Goal: Information Seeking & Learning: Learn about a topic

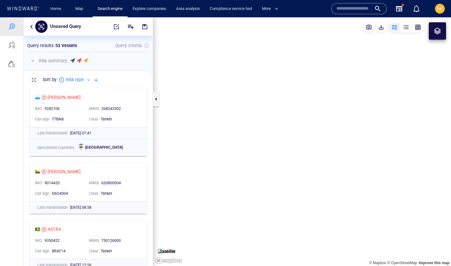
scroll to position [180, 130]
click at [340, 9] on input "text" at bounding box center [354, 8] width 35 height 9
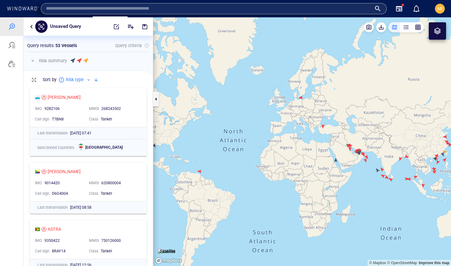
paste input "**********"
type input "**********"
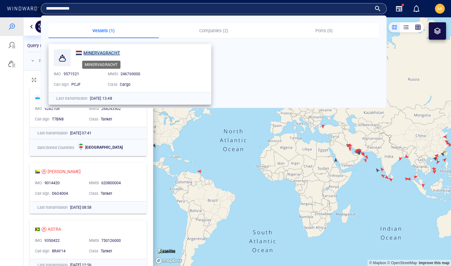
click at [100, 53] on mark "MINERVAGRACHT" at bounding box center [101, 52] width 37 height 5
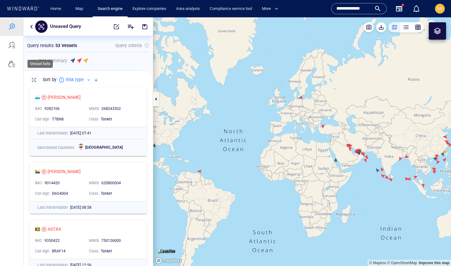
click at [11, 64] on div at bounding box center [11, 63] width 7 height 7
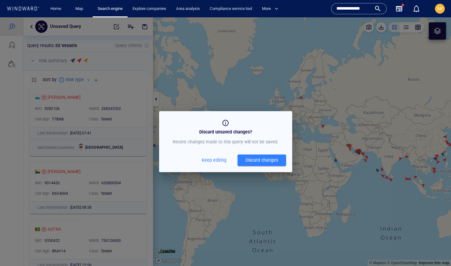
click at [221, 159] on span "Keep editing" at bounding box center [214, 160] width 25 height 8
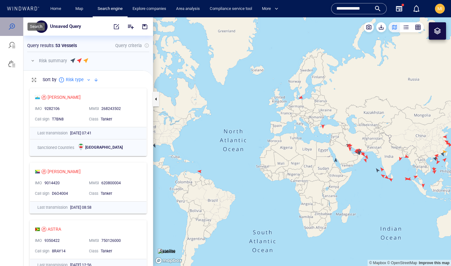
click at [11, 28] on div at bounding box center [11, 26] width 7 height 7
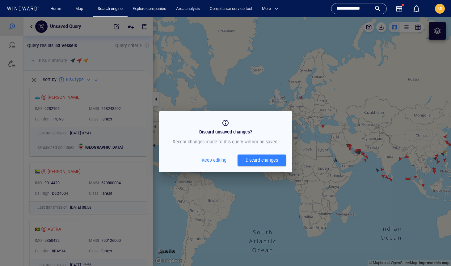
click at [249, 165] on button "Discard changes" at bounding box center [262, 159] width 49 height 11
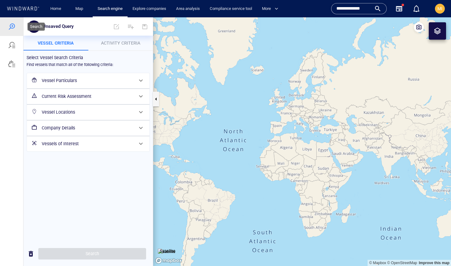
click at [11, 25] on div at bounding box center [11, 26] width 7 height 7
click at [12, 64] on div at bounding box center [11, 63] width 7 height 7
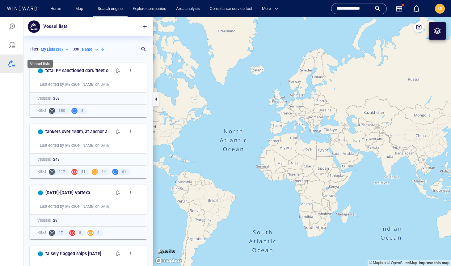
scroll to position [206, 130]
click at [146, 27] on span "button" at bounding box center [145, 26] width 6 height 6
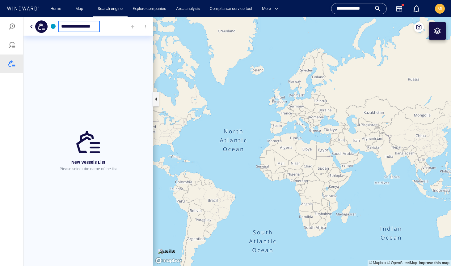
type input "**********"
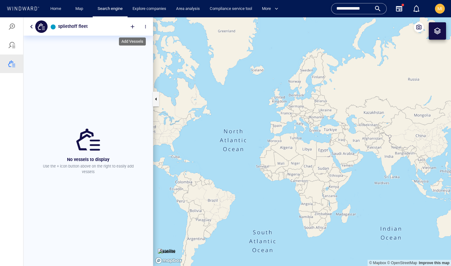
click at [131, 28] on div at bounding box center [133, 27] width 14 height 14
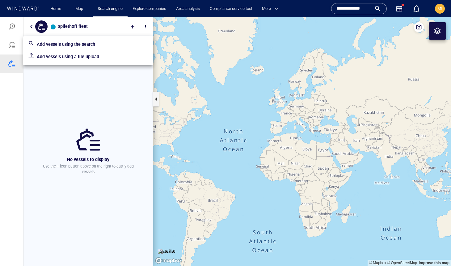
click at [85, 55] on p "Add vessels using a file upload" at bounding box center [92, 56] width 111 height 7
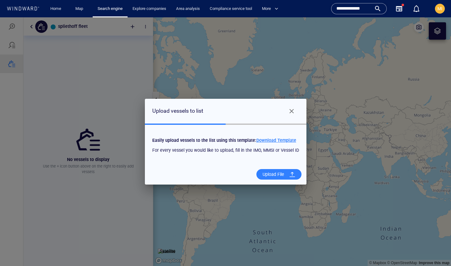
click at [268, 140] on span "Download Template" at bounding box center [277, 140] width 40 height 5
click at [272, 175] on div "Upload File" at bounding box center [273, 174] width 27 height 13
click at [0, 17] on input "Upload File" at bounding box center [0, 17] width 0 height 0
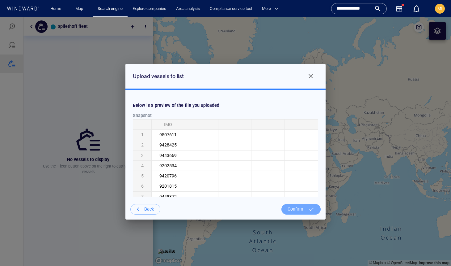
click at [298, 210] on div "Confirm" at bounding box center [295, 209] width 21 height 13
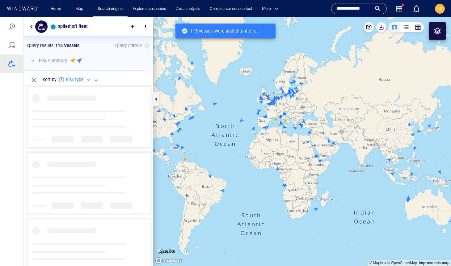
scroll to position [180, 130]
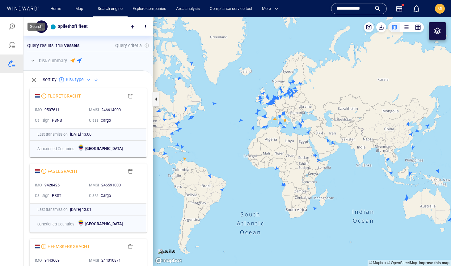
click at [11, 24] on div at bounding box center [11, 26] width 7 height 7
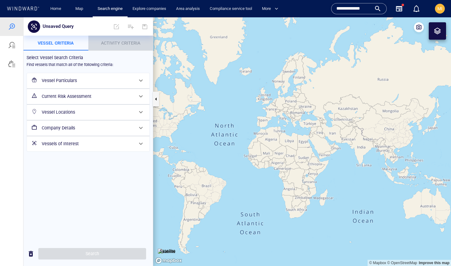
click at [117, 44] on span "Activity Criteria" at bounding box center [120, 43] width 39 height 5
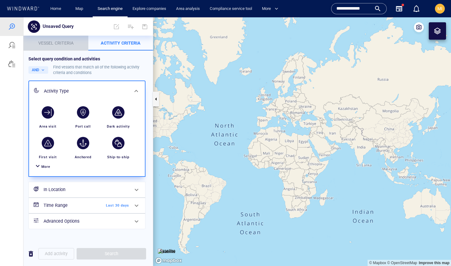
click at [69, 42] on span "Vessel criteria" at bounding box center [55, 43] width 35 height 5
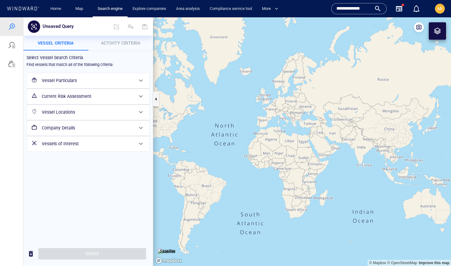
click at [84, 141] on h6 "Vessels of Interest" at bounding box center [88, 144] width 92 height 8
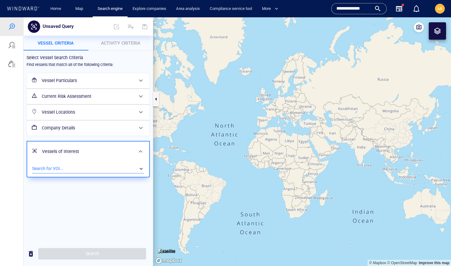
click at [87, 167] on div "​" at bounding box center [88, 168] width 112 height 9
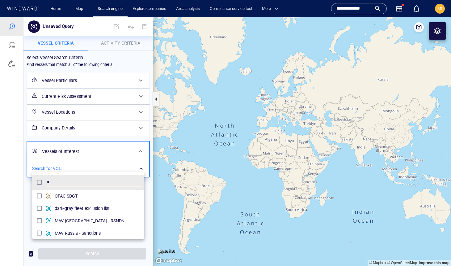
scroll to position [62, 112]
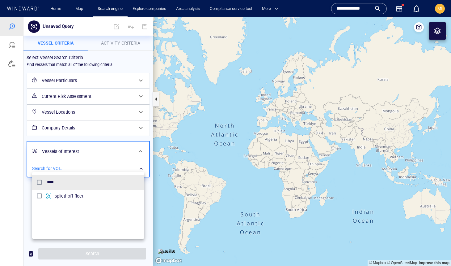
type input "****"
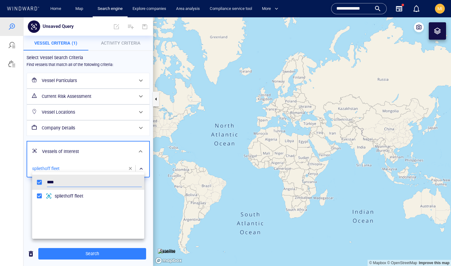
click at [128, 44] on div at bounding box center [225, 141] width 451 height 248
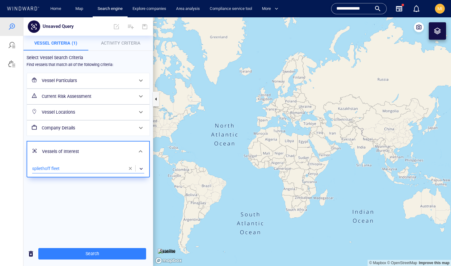
click at [124, 42] on span "Activity Criteria" at bounding box center [120, 43] width 39 height 5
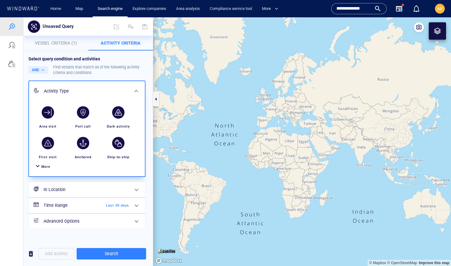
click at [43, 167] on span "More" at bounding box center [45, 166] width 9 height 4
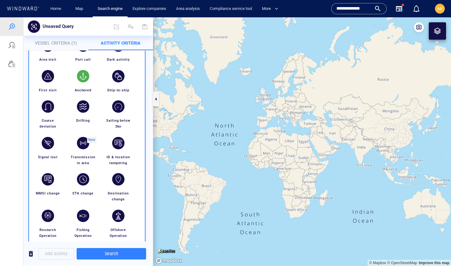
scroll to position [72, 0]
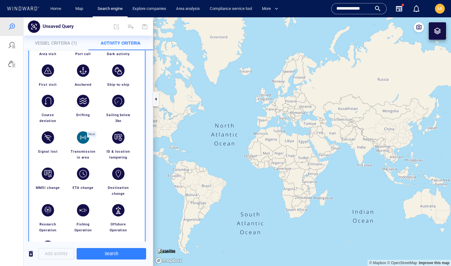
click at [83, 137] on div "button" at bounding box center [83, 137] width 12 height 12
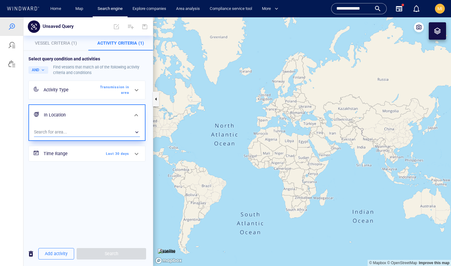
click at [86, 134] on div "​" at bounding box center [87, 131] width 106 height 9
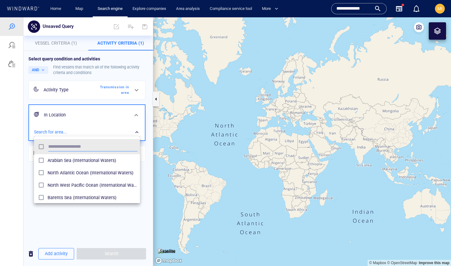
scroll to position [62, 106]
type input "****"
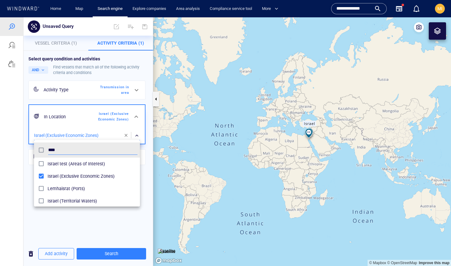
click at [313, 173] on div at bounding box center [225, 141] width 451 height 248
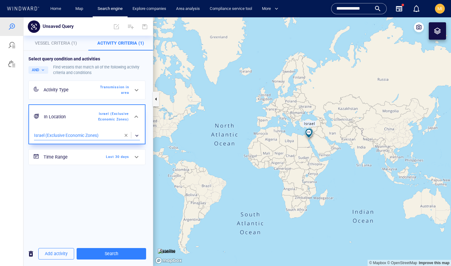
click at [118, 156] on span "Last 30 days" at bounding box center [112, 157] width 36 height 6
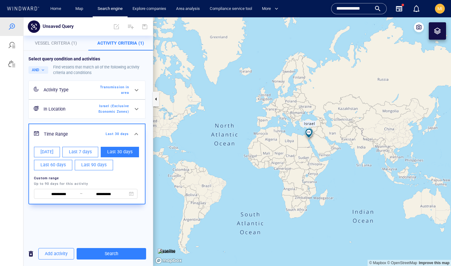
click at [97, 173] on div "**********" at bounding box center [85, 186] width 111 height 31
click at [53, 193] on input "**********" at bounding box center [59, 194] width 42 height 7
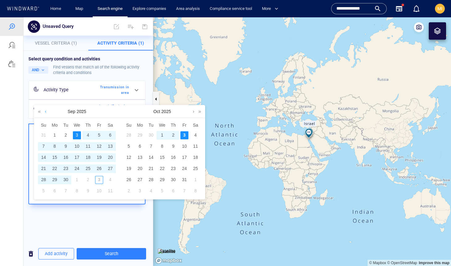
click at [45, 112] on link at bounding box center [45, 111] width 5 height 12
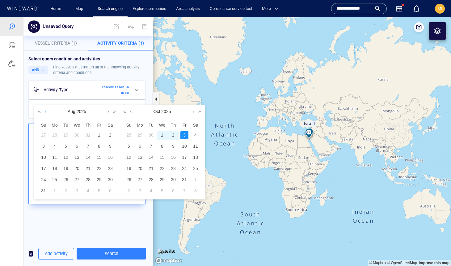
click at [45, 112] on link at bounding box center [45, 111] width 5 height 12
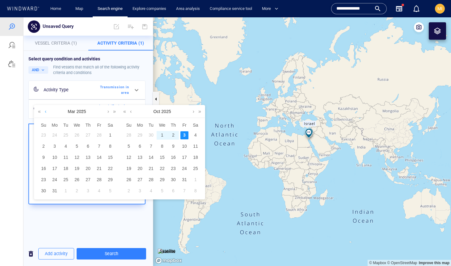
click at [45, 112] on link at bounding box center [45, 111] width 5 height 12
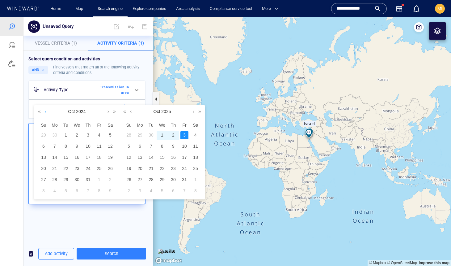
click at [45, 112] on link at bounding box center [45, 111] width 5 height 12
click at [107, 112] on link at bounding box center [108, 111] width 5 height 12
click at [76, 134] on div "2" at bounding box center [77, 135] width 8 height 8
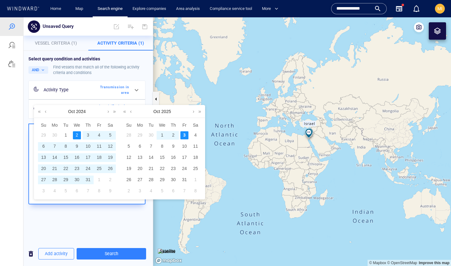
click at [185, 135] on div "3" at bounding box center [185, 135] width 8 height 8
type input "**********"
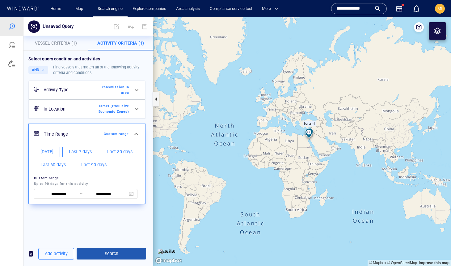
click at [112, 255] on span "Search" at bounding box center [112, 254] width 60 height 8
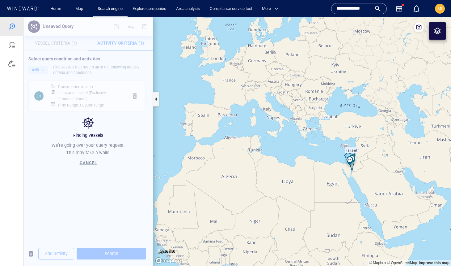
drag, startPoint x: 353, startPoint y: 152, endPoint x: 339, endPoint y: 141, distance: 18.3
click at [340, 142] on canvas "Map" at bounding box center [302, 141] width 298 height 248
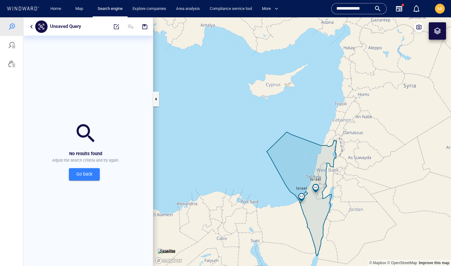
click at [87, 175] on span "Go back" at bounding box center [84, 174] width 21 height 8
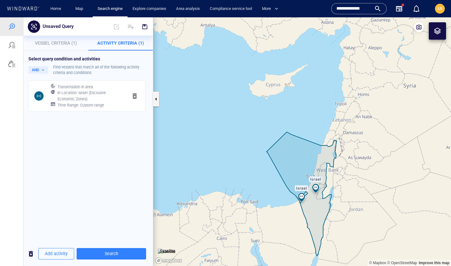
click at [64, 43] on span "Vessel Criteria (1)" at bounding box center [56, 43] width 42 height 5
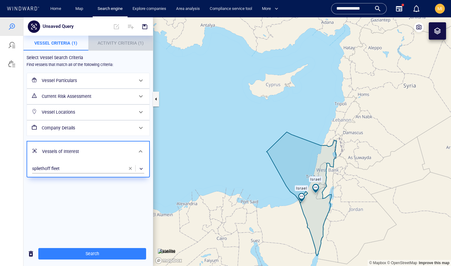
click at [124, 41] on span "Activity Criteria (1)" at bounding box center [121, 43] width 46 height 5
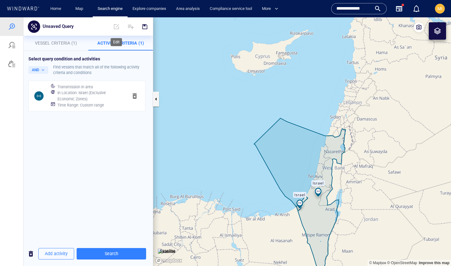
click at [117, 27] on span at bounding box center [117, 26] width 14 height 15
click at [116, 42] on span "Activity Criteria (1)" at bounding box center [120, 43] width 47 height 5
click at [116, 27] on span at bounding box center [117, 26] width 14 height 15
click at [136, 95] on span "button" at bounding box center [134, 95] width 7 height 7
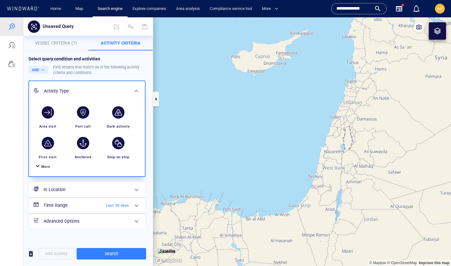
click at [46, 167] on span "More" at bounding box center [45, 166] width 9 height 4
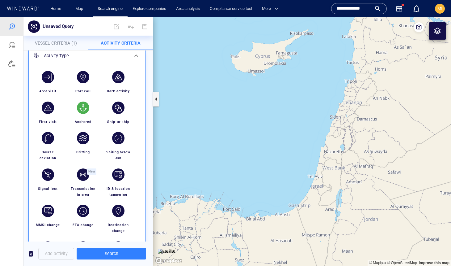
scroll to position [41, 0]
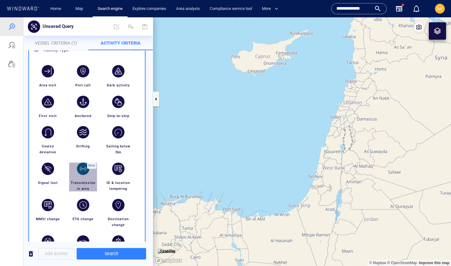
click at [84, 166] on div "button" at bounding box center [83, 168] width 12 height 12
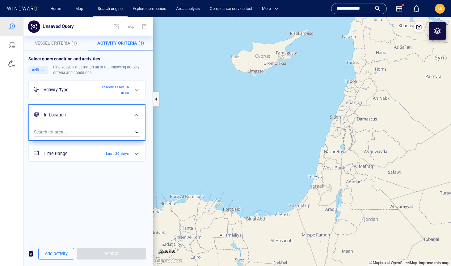
click at [114, 152] on span "Last 30 days" at bounding box center [112, 154] width 36 height 6
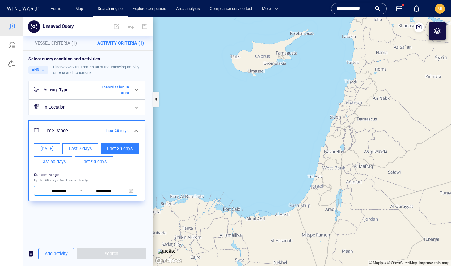
click at [92, 188] on input "**********" at bounding box center [104, 190] width 42 height 7
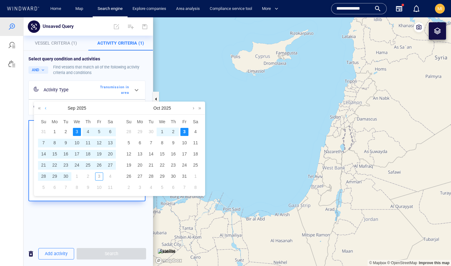
click at [46, 109] on link at bounding box center [45, 108] width 5 height 12
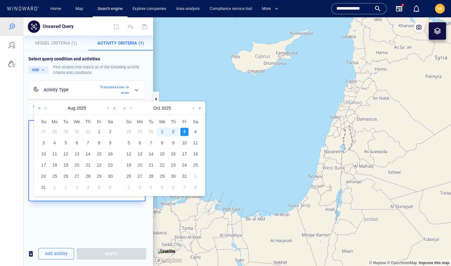
click at [46, 109] on link at bounding box center [45, 108] width 5 height 12
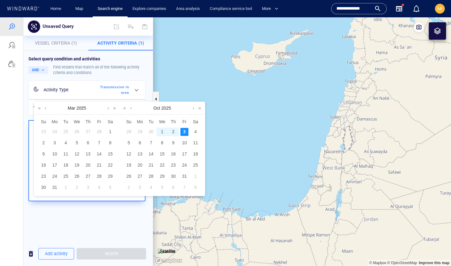
click at [46, 109] on link at bounding box center [45, 108] width 5 height 12
click at [77, 131] on div "1" at bounding box center [77, 132] width 8 height 8
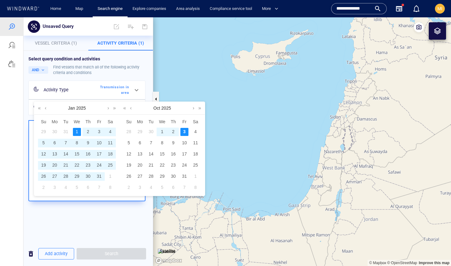
click at [183, 131] on div "3" at bounding box center [185, 132] width 8 height 8
type input "**********"
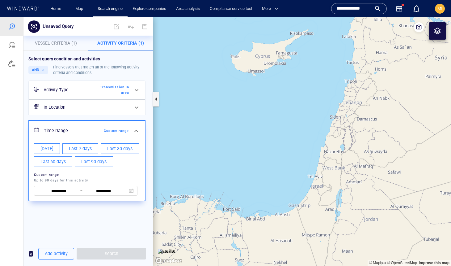
click at [103, 220] on div "**********" at bounding box center [88, 146] width 130 height 190
click at [99, 220] on div "**********" at bounding box center [88, 146] width 130 height 190
click at [107, 103] on h6 "In Location" at bounding box center [87, 107] width 86 height 8
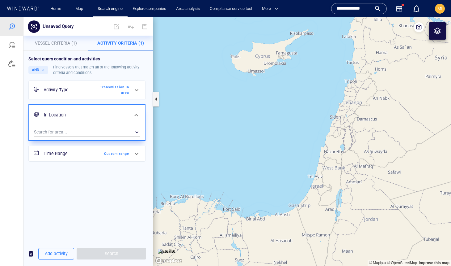
click at [112, 154] on span "Custom range" at bounding box center [112, 154] width 36 height 6
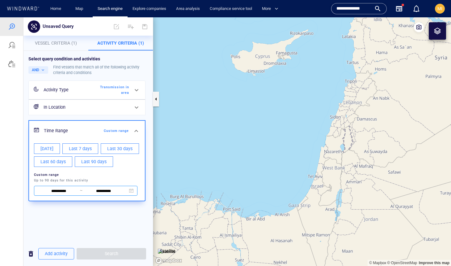
click at [52, 190] on input "**********" at bounding box center [59, 190] width 42 height 7
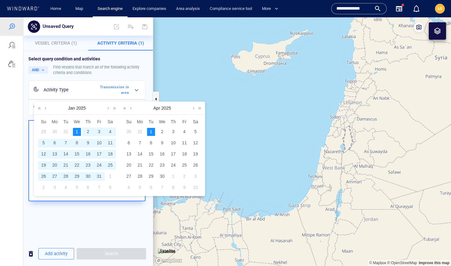
click at [87, 132] on div "2" at bounding box center [88, 132] width 8 height 8
click at [148, 130] on div "1" at bounding box center [151, 132] width 8 height 8
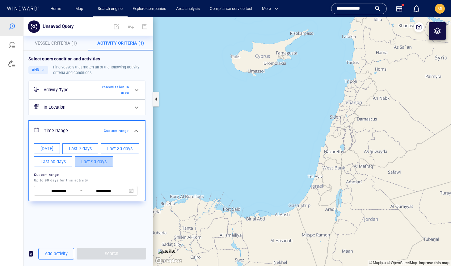
click at [103, 159] on span "Last 90 days" at bounding box center [93, 162] width 25 height 8
type input "**********"
click at [64, 43] on span "Vessel Criteria (1)" at bounding box center [56, 43] width 42 height 5
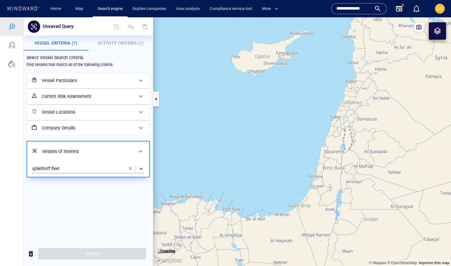
click at [100, 214] on div "Select Vessel Search Criteria Find vessels that match all of the following crit…" at bounding box center [88, 146] width 130 height 190
click at [14, 24] on div at bounding box center [11, 26] width 7 height 7
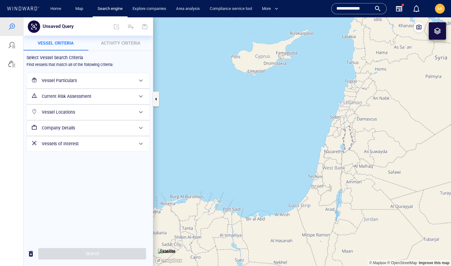
click at [80, 145] on h6 "Vessels of Interest" at bounding box center [88, 144] width 92 height 8
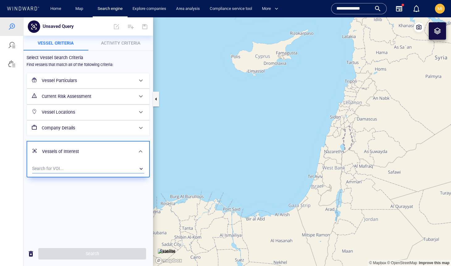
click at [78, 166] on div "​" at bounding box center [88, 168] width 112 height 9
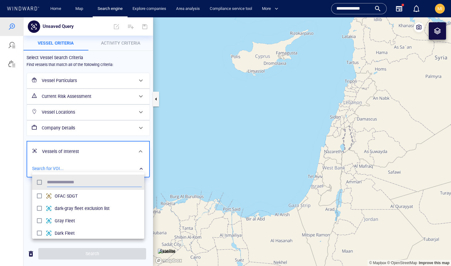
scroll to position [62, 112]
type input "***"
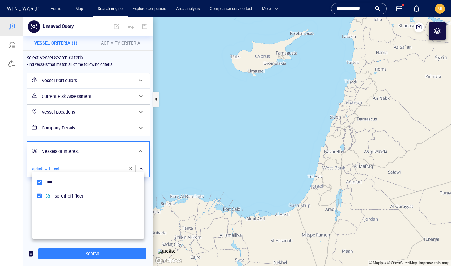
click at [118, 133] on div at bounding box center [225, 141] width 451 height 248
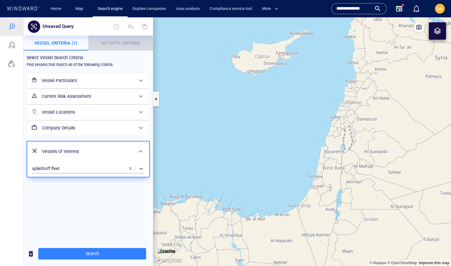
click at [117, 44] on span "Activity Criteria" at bounding box center [120, 43] width 39 height 5
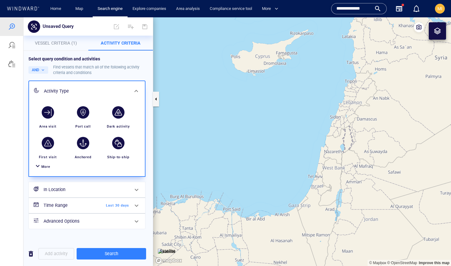
click at [46, 166] on span "More" at bounding box center [45, 166] width 9 height 4
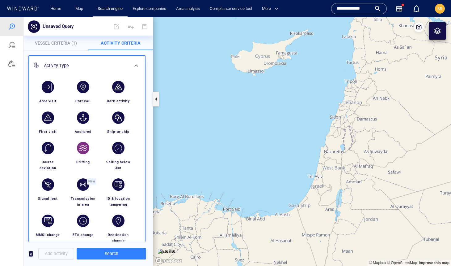
scroll to position [33, 0]
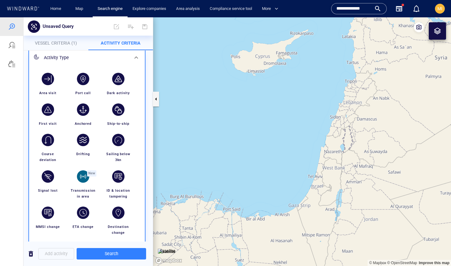
click at [85, 176] on div "button" at bounding box center [83, 176] width 12 height 12
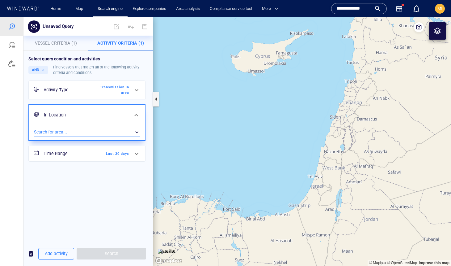
click at [89, 131] on div "​" at bounding box center [87, 131] width 106 height 9
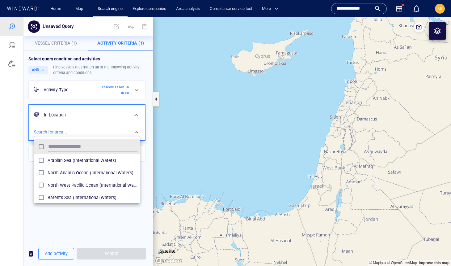
scroll to position [62, 106]
type input "***"
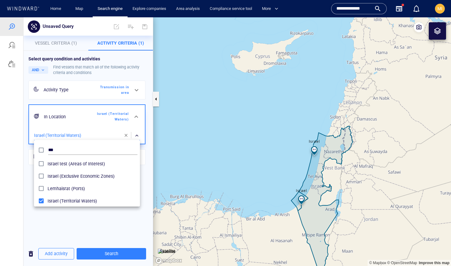
click at [107, 252] on div at bounding box center [225, 141] width 451 height 248
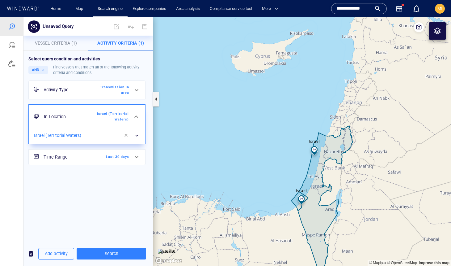
click at [107, 252] on span "Search" at bounding box center [112, 254] width 60 height 8
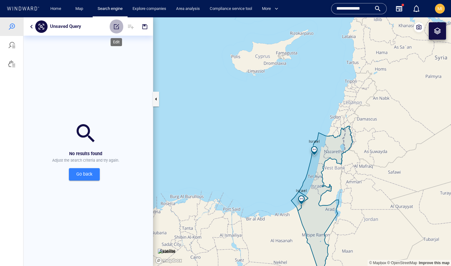
click at [115, 27] on span "button" at bounding box center [116, 26] width 6 height 6
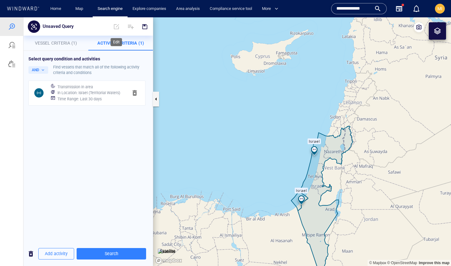
click at [117, 27] on span at bounding box center [117, 26] width 14 height 15
click at [114, 45] on span "Activity Criteria (1)" at bounding box center [120, 43] width 47 height 5
click at [135, 93] on span "button" at bounding box center [134, 92] width 7 height 7
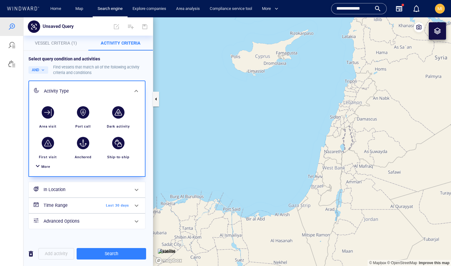
click at [95, 205] on span "Last 30 days" at bounding box center [112, 206] width 36 height 6
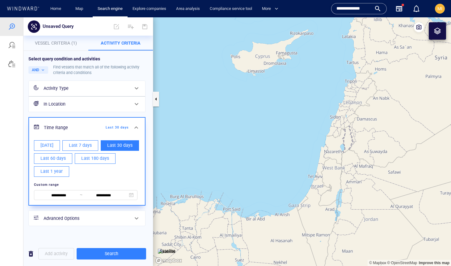
click at [58, 170] on span "Last 1 year" at bounding box center [52, 171] width 22 height 8
type input "**********"
click at [94, 233] on div "**********" at bounding box center [88, 146] width 130 height 190
click at [100, 101] on h6 "In Location" at bounding box center [87, 104] width 86 height 8
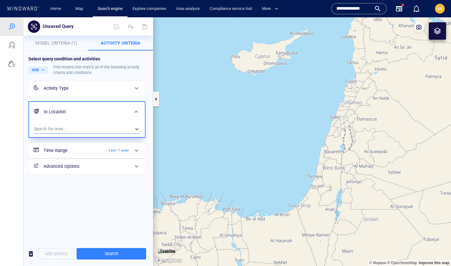
click at [87, 127] on div "​" at bounding box center [87, 128] width 106 height 9
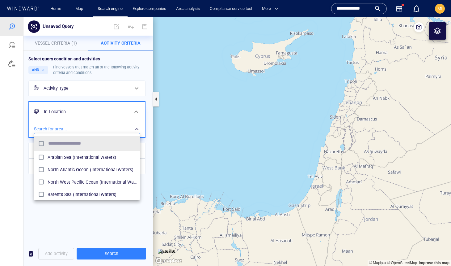
scroll to position [62, 106]
type input "******"
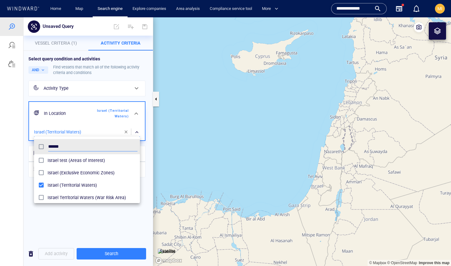
click at [109, 252] on div at bounding box center [225, 141] width 451 height 248
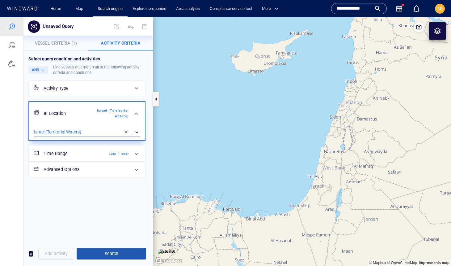
click at [109, 253] on span "Search" at bounding box center [112, 254] width 60 height 8
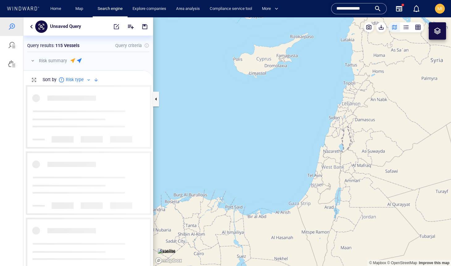
scroll to position [180, 130]
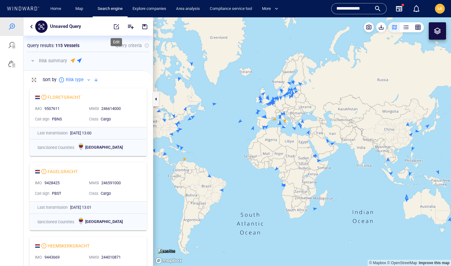
click at [117, 27] on span "button" at bounding box center [116, 26] width 6 height 6
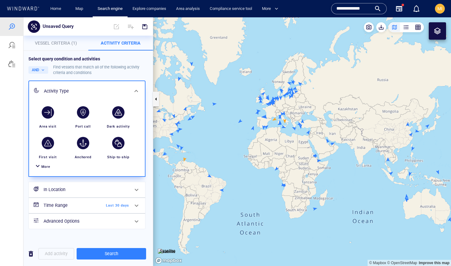
click at [46, 165] on span "More" at bounding box center [45, 166] width 9 height 4
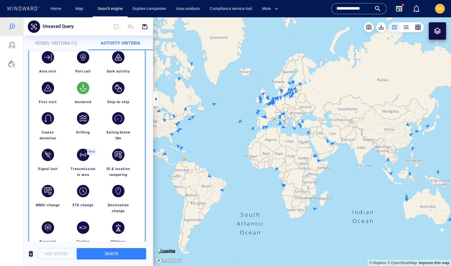
scroll to position [88, 0]
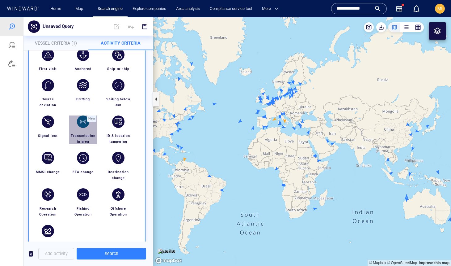
click at [83, 121] on div "button" at bounding box center [83, 121] width 12 height 12
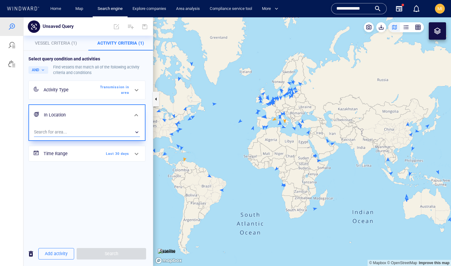
click at [96, 132] on div "​" at bounding box center [87, 131] width 106 height 9
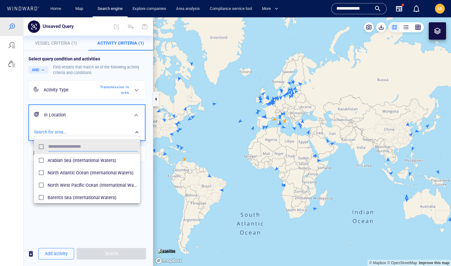
scroll to position [62, 106]
type input "****"
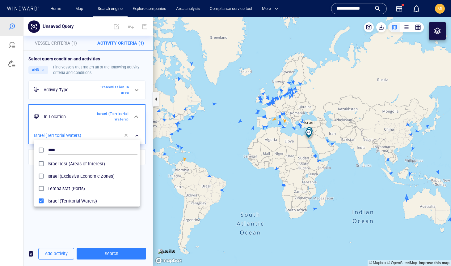
click at [108, 214] on div at bounding box center [225, 141] width 451 height 248
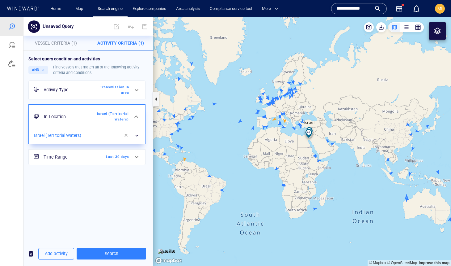
click at [124, 158] on span "Last 30 days" at bounding box center [112, 157] width 36 height 6
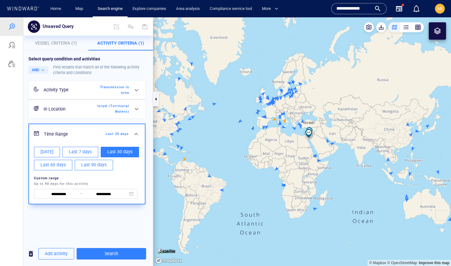
click at [101, 163] on span "Last 90 days" at bounding box center [93, 165] width 25 height 8
type input "**********"
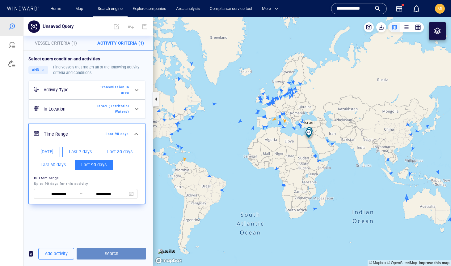
click at [105, 253] on span "Search" at bounding box center [112, 254] width 60 height 8
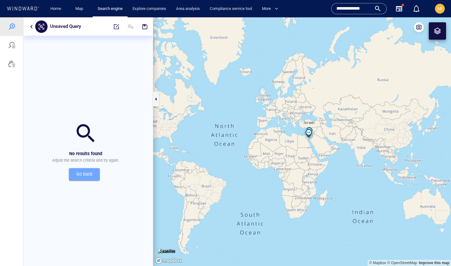
click at [90, 171] on span "Go back" at bounding box center [84, 174] width 21 height 8
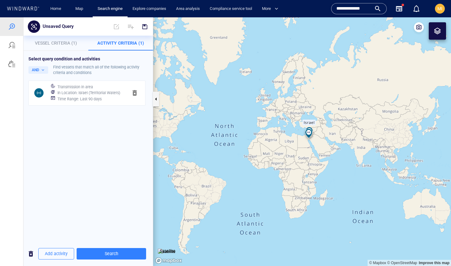
click at [62, 41] on span "Vessel Criteria (1)" at bounding box center [56, 43] width 42 height 5
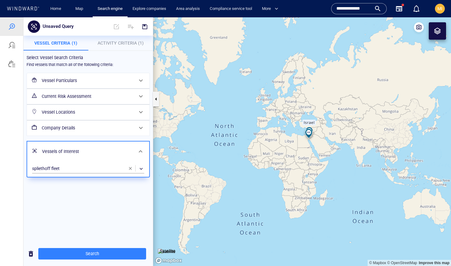
click at [125, 45] on span "Activity Criteria (1)" at bounding box center [121, 43] width 46 height 5
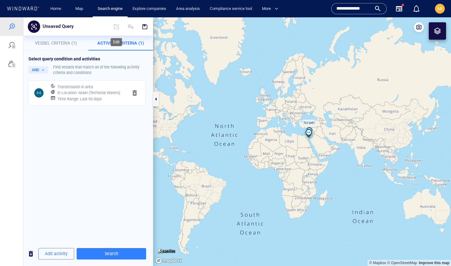
click at [117, 27] on span at bounding box center [117, 26] width 14 height 15
click at [136, 92] on span "button" at bounding box center [134, 92] width 7 height 7
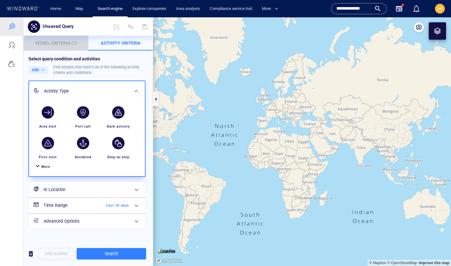
click at [59, 42] on span "Vessel Criteria (1)" at bounding box center [56, 43] width 42 height 5
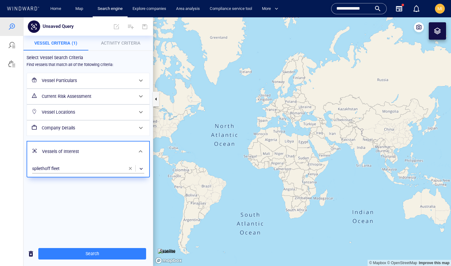
click at [114, 45] on span "Activity Criteria" at bounding box center [120, 43] width 39 height 5
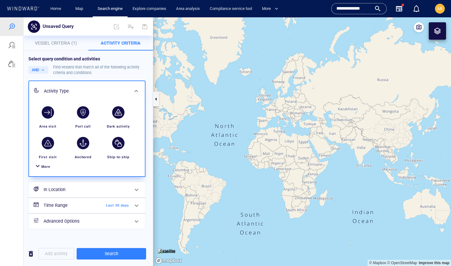
click at [46, 164] on div "More" at bounding box center [45, 167] width 9 height 6
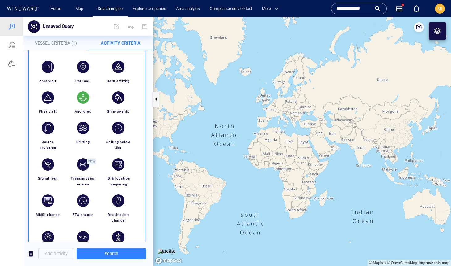
scroll to position [70, 0]
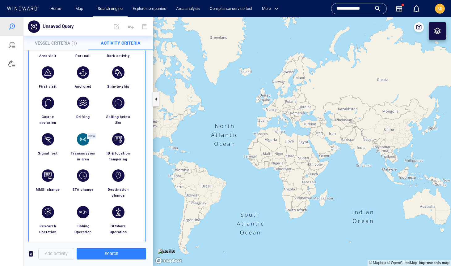
click at [81, 143] on div "button" at bounding box center [83, 139] width 12 height 12
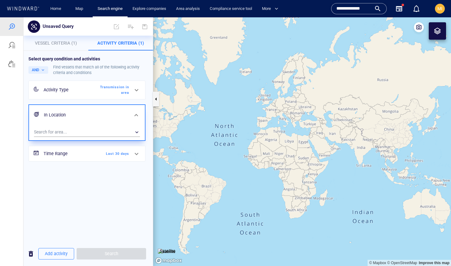
click at [117, 153] on span "Last 30 days" at bounding box center [112, 154] width 36 height 6
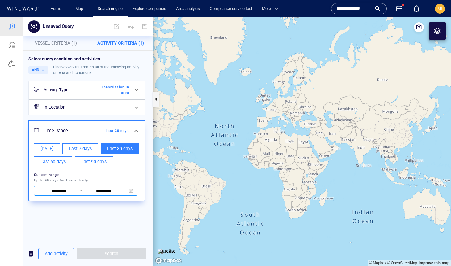
click at [57, 189] on input "**********" at bounding box center [59, 190] width 42 height 7
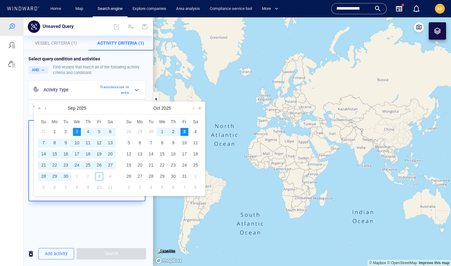
click at [45, 109] on link at bounding box center [45, 108] width 5 height 12
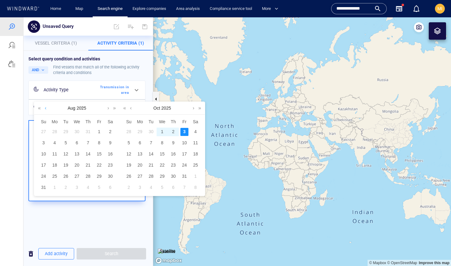
click at [45, 109] on link at bounding box center [45, 108] width 5 height 12
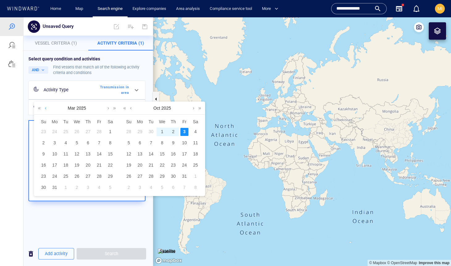
click at [45, 109] on link at bounding box center [45, 108] width 5 height 12
click at [107, 109] on link at bounding box center [108, 108] width 5 height 12
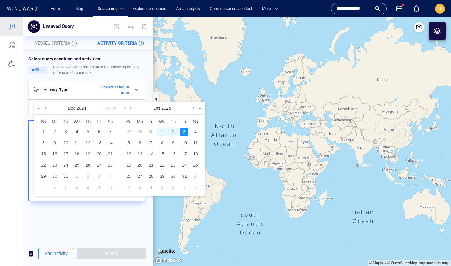
click at [107, 109] on link at bounding box center [108, 108] width 5 height 12
click at [77, 130] on div "1" at bounding box center [77, 132] width 8 height 8
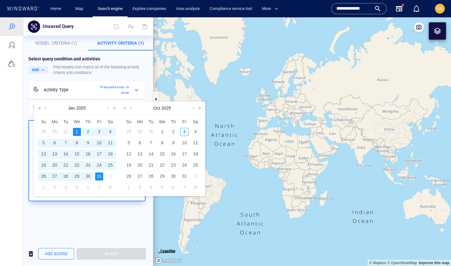
click at [99, 177] on div "31" at bounding box center [99, 176] width 8 height 8
type input "**********"
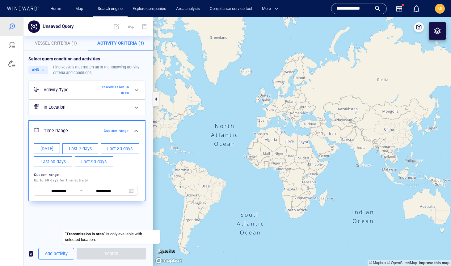
click at [111, 255] on span "Search" at bounding box center [112, 253] width 70 height 11
click at [102, 214] on div "**********" at bounding box center [88, 146] width 130 height 190
click at [83, 109] on h6 "In Location" at bounding box center [87, 107] width 86 height 8
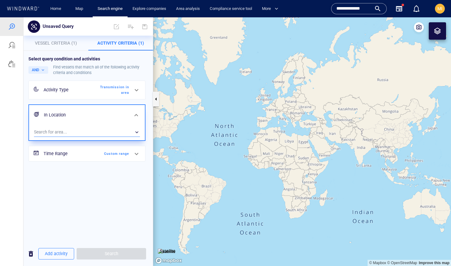
click at [82, 132] on div "​" at bounding box center [87, 131] width 106 height 9
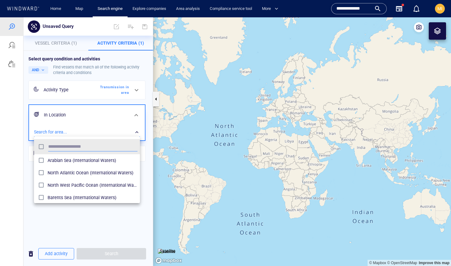
scroll to position [62, 106]
type input "***"
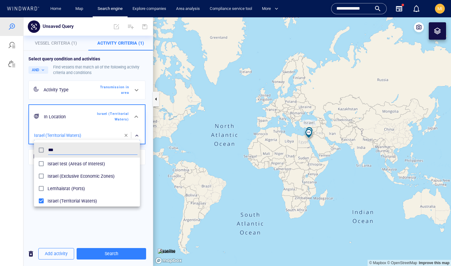
click at [106, 254] on div at bounding box center [225, 141] width 451 height 248
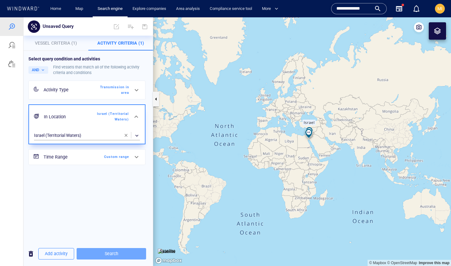
click at [106, 254] on span "Search" at bounding box center [112, 254] width 60 height 8
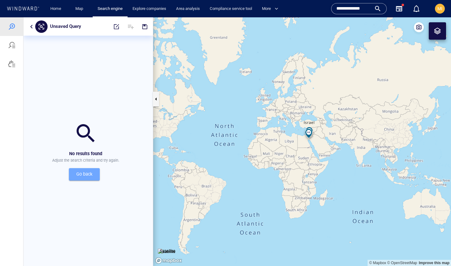
click at [87, 172] on span "Go back" at bounding box center [84, 174] width 21 height 8
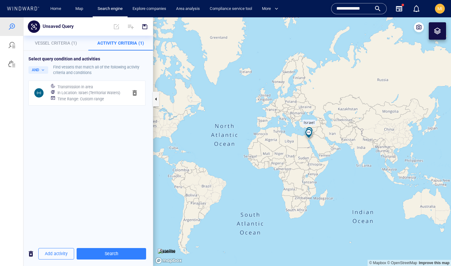
click at [134, 93] on span "button" at bounding box center [134, 92] width 7 height 7
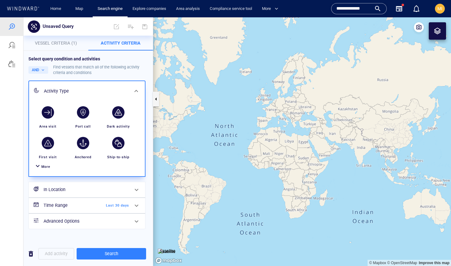
click at [43, 166] on span "More" at bounding box center [45, 166] width 9 height 4
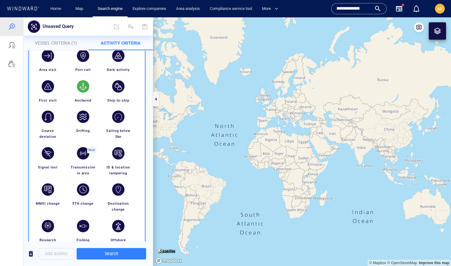
scroll to position [88, 0]
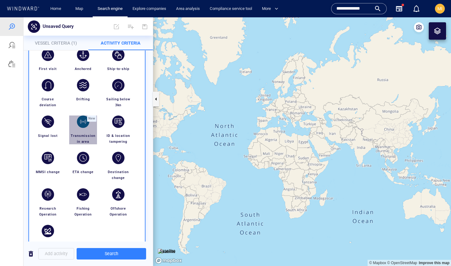
click at [84, 118] on div "button" at bounding box center [83, 121] width 12 height 12
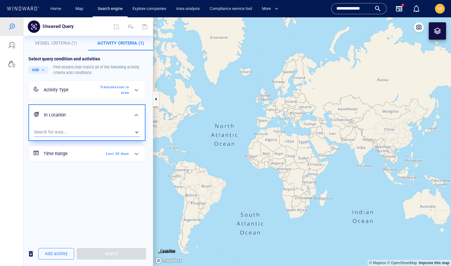
click at [83, 132] on div "​" at bounding box center [87, 131] width 106 height 9
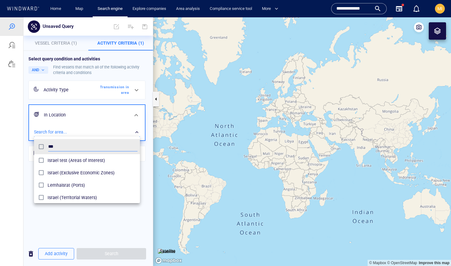
scroll to position [62, 106]
type input "******"
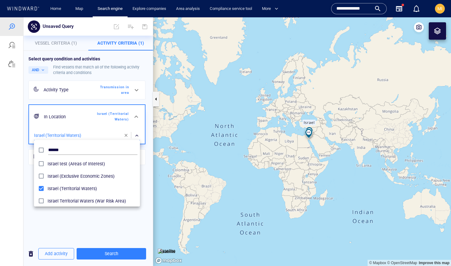
click at [121, 215] on div at bounding box center [225, 141] width 451 height 248
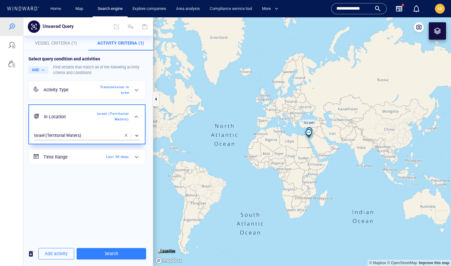
click at [116, 158] on span "Last 30 days" at bounding box center [112, 157] width 36 height 6
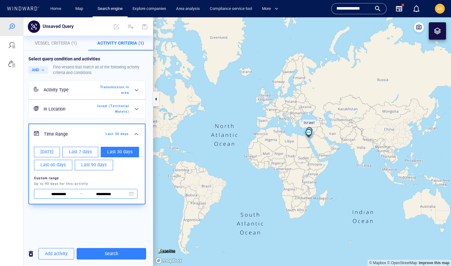
click at [59, 192] on input "**********" at bounding box center [59, 194] width 42 height 7
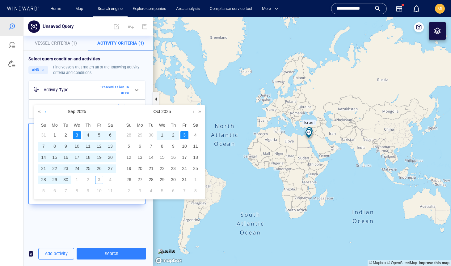
click at [45, 112] on link at bounding box center [45, 111] width 5 height 12
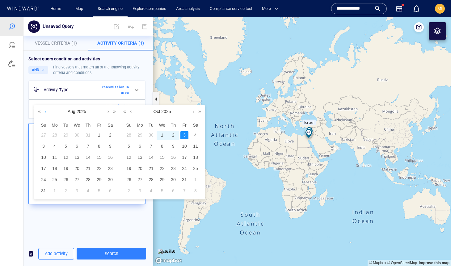
click at [45, 112] on link at bounding box center [45, 111] width 5 height 12
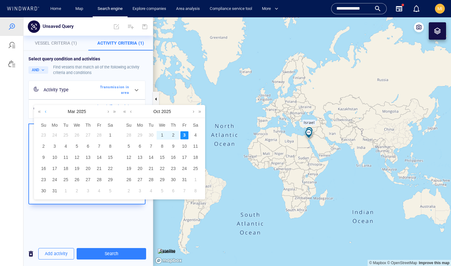
click at [45, 112] on link at bounding box center [45, 111] width 5 height 12
click at [110, 134] on div "1" at bounding box center [110, 135] width 8 height 8
click at [130, 112] on link at bounding box center [131, 111] width 5 height 12
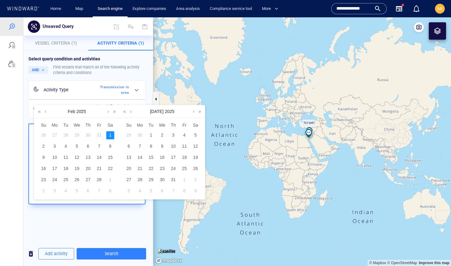
click at [130, 112] on link at bounding box center [131, 111] width 5 height 12
click at [130, 112] on div "Mar 2025" at bounding box center [162, 111] width 85 height 12
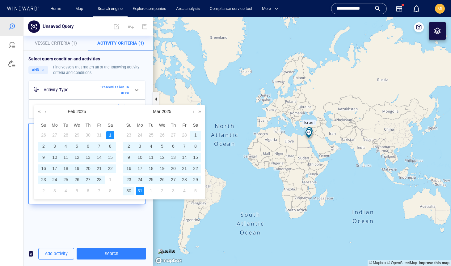
click at [143, 188] on div "31" at bounding box center [140, 191] width 8 height 8
type input "**********"
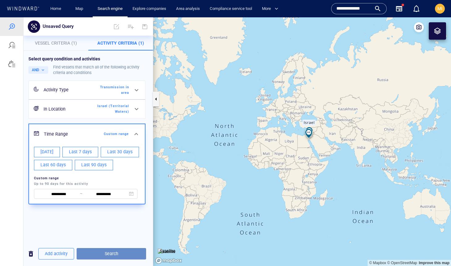
click at [107, 253] on span "Search" at bounding box center [112, 254] width 60 height 8
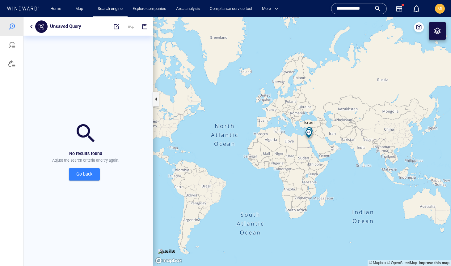
click at [91, 174] on span "Go back" at bounding box center [84, 174] width 21 height 8
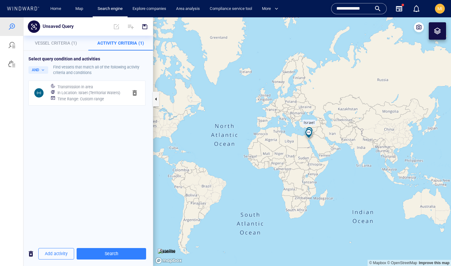
click at [134, 92] on span "button" at bounding box center [134, 92] width 7 height 7
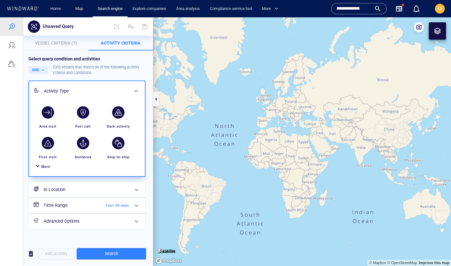
click at [49, 166] on span "More" at bounding box center [45, 166] width 9 height 4
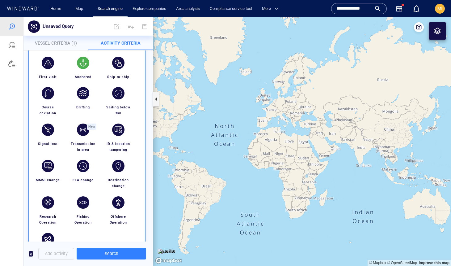
scroll to position [99, 0]
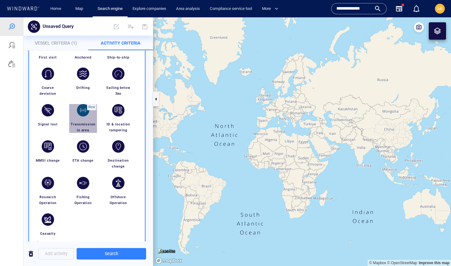
click at [84, 111] on div "button" at bounding box center [83, 110] width 12 height 12
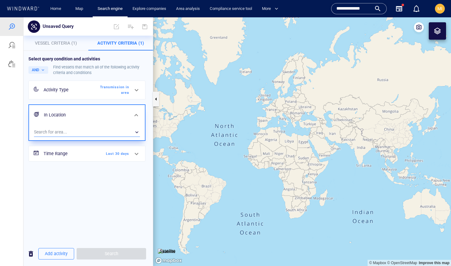
click at [95, 130] on div "​" at bounding box center [87, 131] width 106 height 9
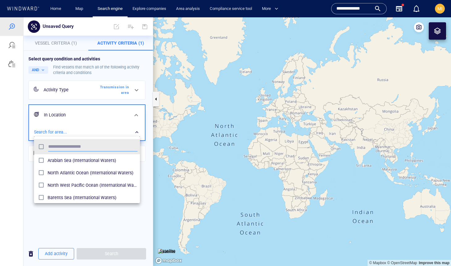
scroll to position [62, 106]
type input "***"
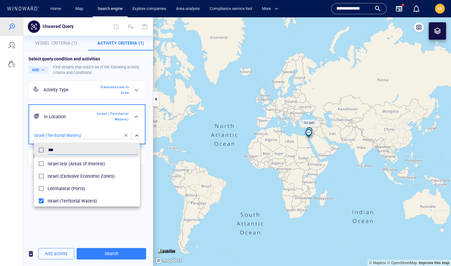
click at [125, 212] on div at bounding box center [225, 141] width 451 height 248
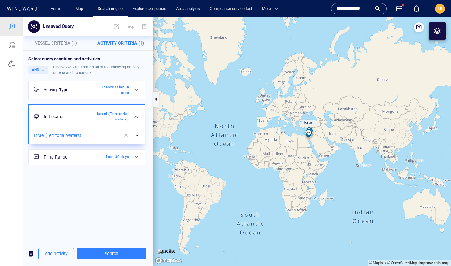
click at [114, 157] on span "Last 30 days" at bounding box center [112, 157] width 36 height 6
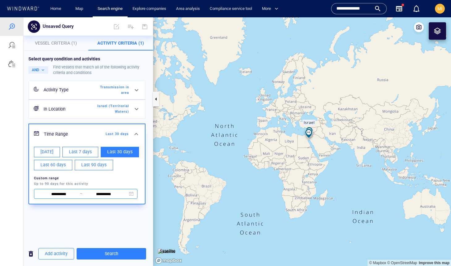
click at [64, 192] on input "**********" at bounding box center [59, 194] width 42 height 7
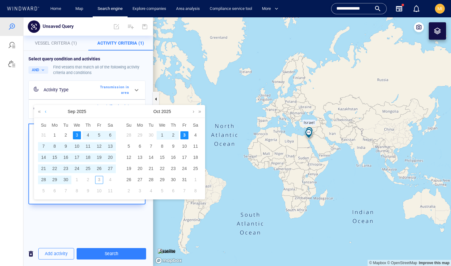
click at [46, 113] on link at bounding box center [45, 111] width 5 height 12
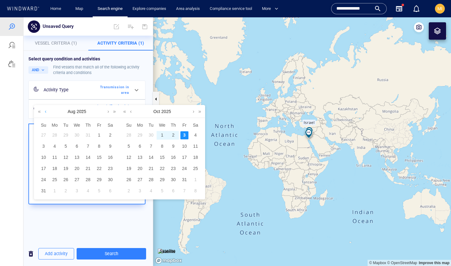
click at [46, 113] on link at bounding box center [45, 111] width 5 height 12
click at [66, 133] on div "1" at bounding box center [66, 135] width 8 height 8
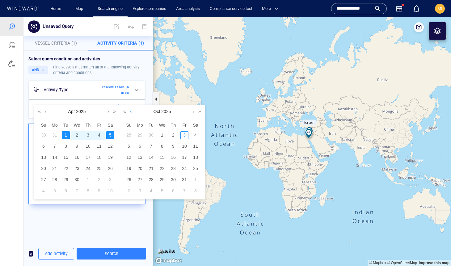
click at [131, 112] on link at bounding box center [131, 111] width 5 height 12
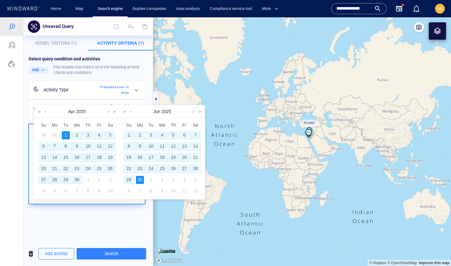
click at [138, 178] on div "30" at bounding box center [140, 180] width 8 height 8
type input "**********"
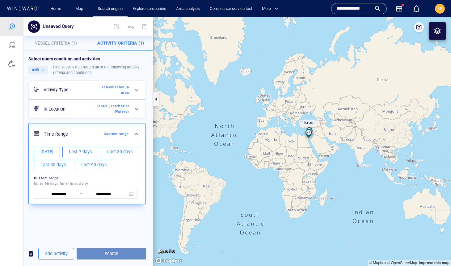
click at [107, 252] on span "Search" at bounding box center [112, 254] width 60 height 8
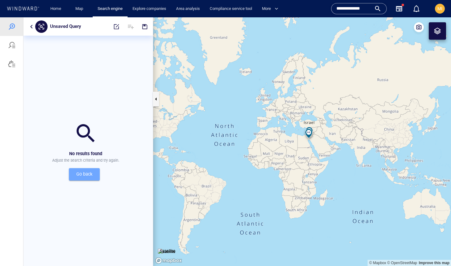
click at [88, 173] on span "Go back" at bounding box center [84, 174] width 21 height 8
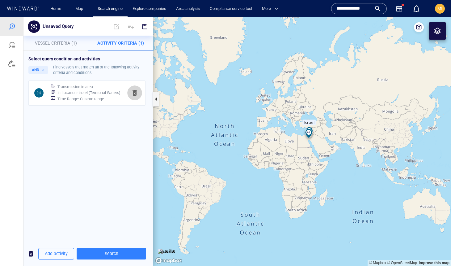
click at [135, 92] on span "button" at bounding box center [134, 92] width 7 height 7
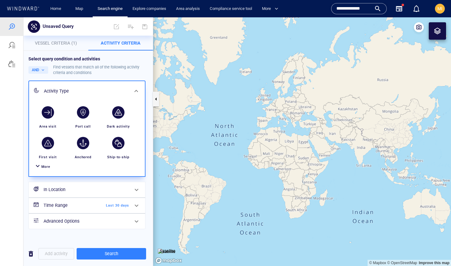
click at [48, 166] on span "More" at bounding box center [45, 166] width 9 height 4
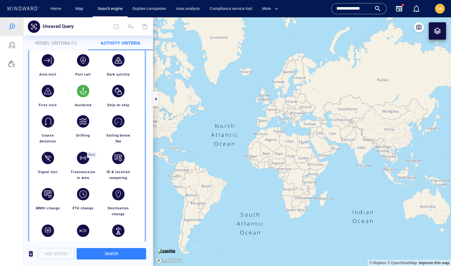
scroll to position [72, 0]
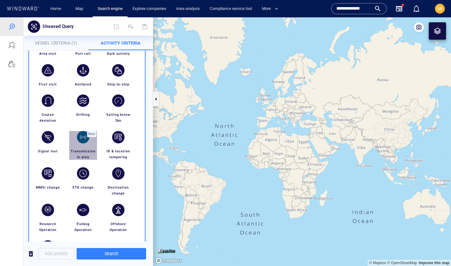
click at [84, 140] on div "button" at bounding box center [83, 137] width 12 height 12
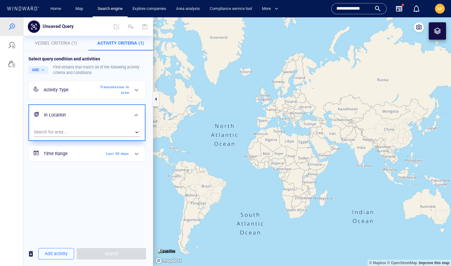
click at [77, 155] on h6 "Time Range" at bounding box center [69, 154] width 50 height 8
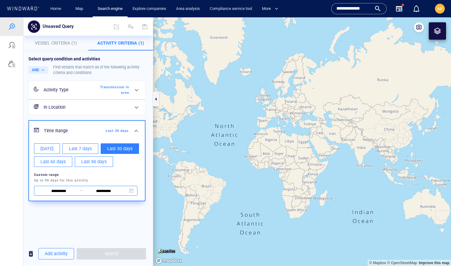
click at [68, 189] on input "**********" at bounding box center [59, 190] width 42 height 7
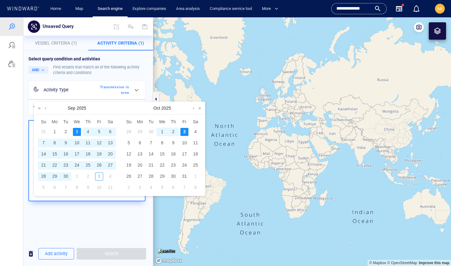
click at [45, 109] on link at bounding box center [45, 108] width 5 height 12
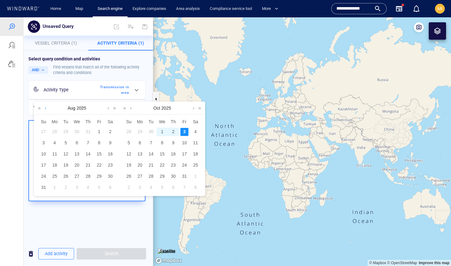
click at [45, 109] on link at bounding box center [45, 108] width 5 height 12
click at [67, 130] on div "1" at bounding box center [66, 132] width 8 height 8
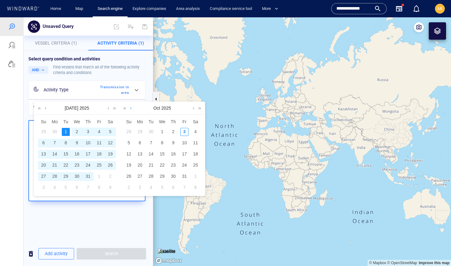
click at [130, 109] on link at bounding box center [131, 108] width 5 height 12
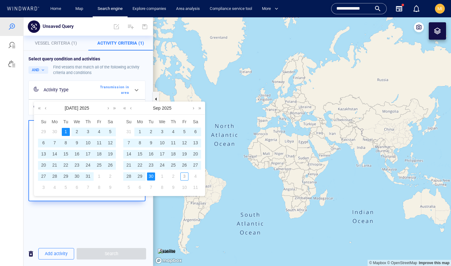
click at [148, 175] on div "30" at bounding box center [151, 176] width 8 height 8
type input "**********"
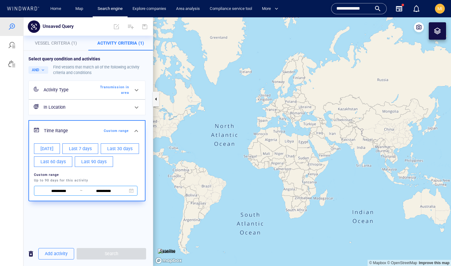
click at [109, 189] on input "**********" at bounding box center [104, 190] width 42 height 7
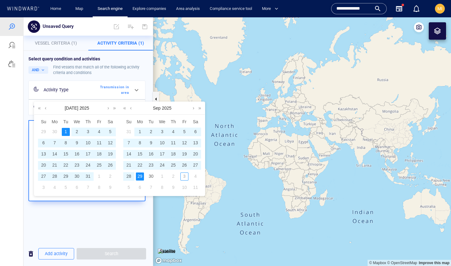
click at [128, 174] on div "28" at bounding box center [129, 176] width 8 height 8
click at [66, 129] on div "1" at bounding box center [66, 132] width 8 height 8
type input "**********"
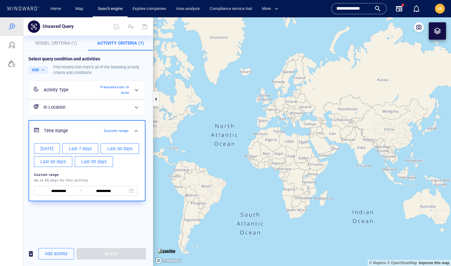
click at [102, 106] on h6 "In Location" at bounding box center [87, 107] width 86 height 8
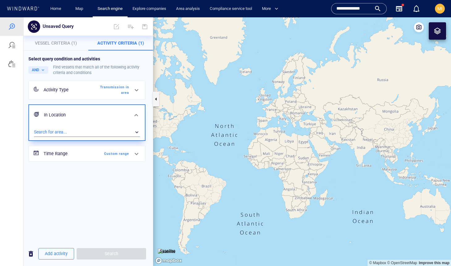
click at [97, 129] on div "​" at bounding box center [87, 131] width 106 height 9
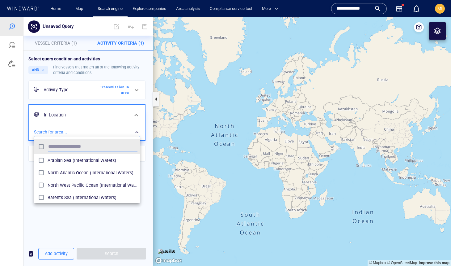
scroll to position [62, 106]
type input "*"
type input "***"
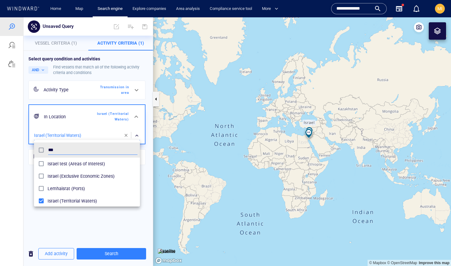
click at [115, 252] on div at bounding box center [225, 141] width 451 height 248
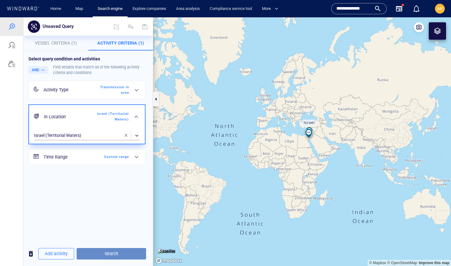
click at [114, 252] on span "Search" at bounding box center [112, 254] width 60 height 8
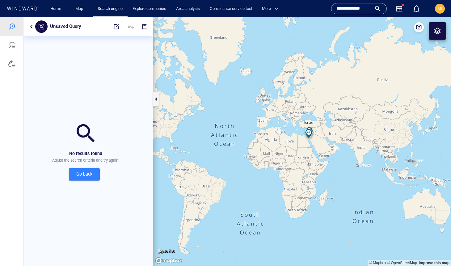
click at [367, 9] on input "**********" at bounding box center [354, 8] width 35 height 9
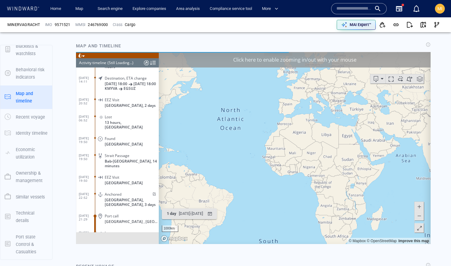
scroll to position [2598, 0]
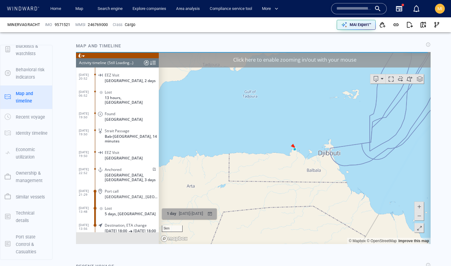
click at [204, 212] on div "26/09/2025 - 28/09/2025" at bounding box center [191, 213] width 27 height 10
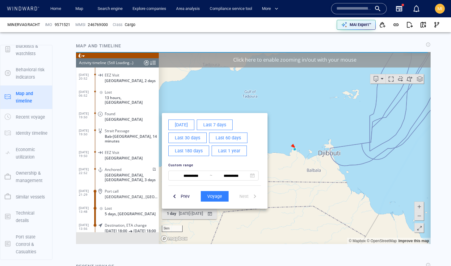
click at [211, 124] on span "Last 7 days" at bounding box center [214, 125] width 23 height 8
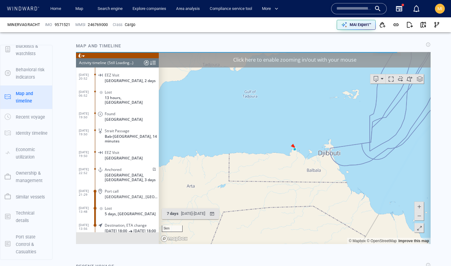
scroll to position [93670, 0]
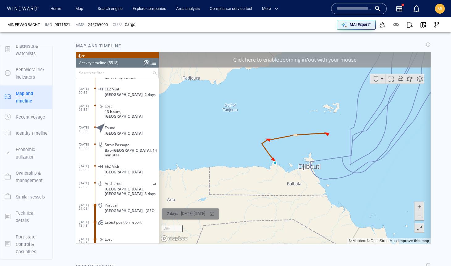
click at [197, 214] on div "26/09/2025 - 03/10/2025" at bounding box center [193, 213] width 27 height 10
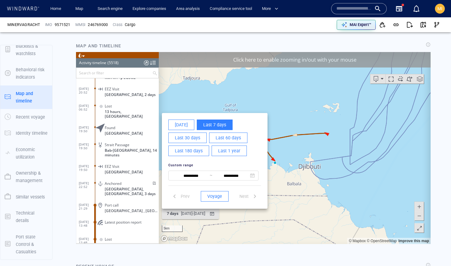
click at [193, 138] on span "Last 30 days" at bounding box center [187, 138] width 25 height 8
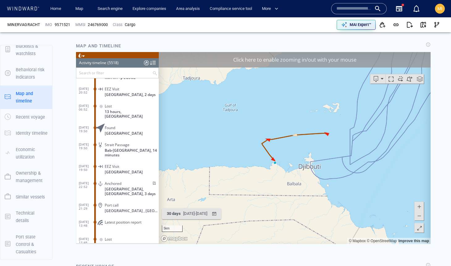
scroll to position [93695, 0]
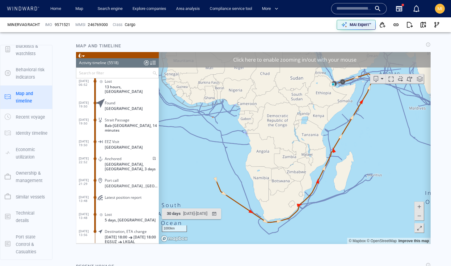
drag, startPoint x: 305, startPoint y: 187, endPoint x: 254, endPoint y: 232, distance: 67.9
click at [255, 232] on canvas "Map" at bounding box center [295, 148] width 272 height 192
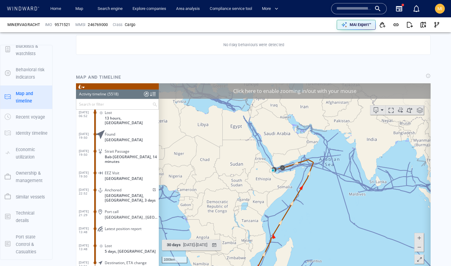
scroll to position [326, 0]
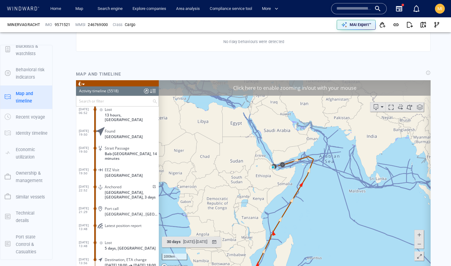
click at [288, 85] on div "Click here to enable zooming in/out with your mouse" at bounding box center [295, 87] width 272 height 15
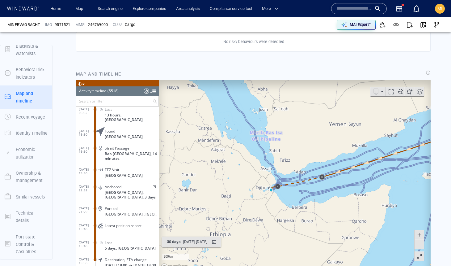
drag, startPoint x: 312, startPoint y: 177, endPoint x: 298, endPoint y: 176, distance: 14.0
click at [298, 176] on canvas "Map" at bounding box center [295, 176] width 272 height 192
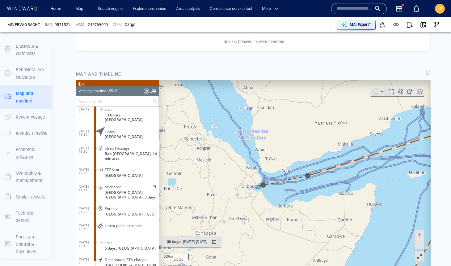
click at [286, 126] on canvas "Map" at bounding box center [295, 176] width 272 height 192
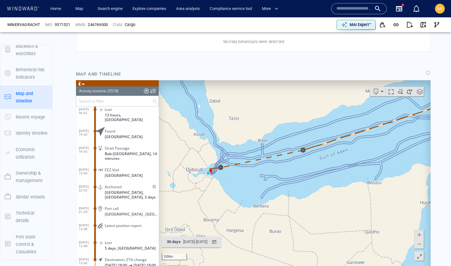
drag, startPoint x: 318, startPoint y: 199, endPoint x: 345, endPoint y: 186, distance: 30.6
click at [345, 186] on canvas "Map" at bounding box center [295, 176] width 272 height 192
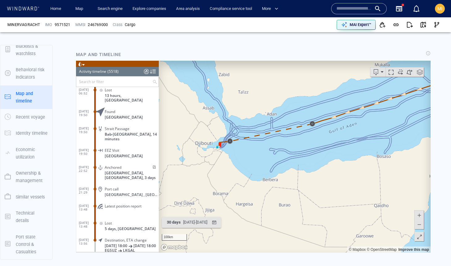
scroll to position [341, 0]
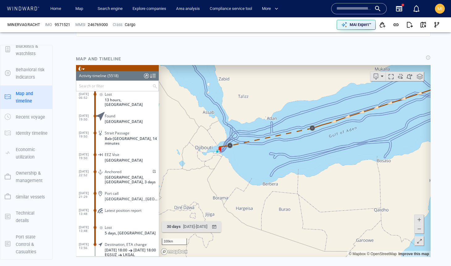
click at [302, 24] on div "MAI Expert™" at bounding box center [334, 25] width 220 height 14
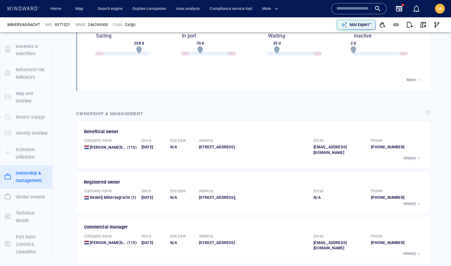
scroll to position [794, 0]
click at [107, 145] on span "[PERSON_NAME]'s Bevrachtingskantoor B.v." at bounding box center [129, 147] width 79 height 5
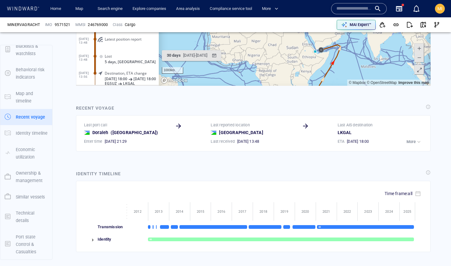
scroll to position [469, 0]
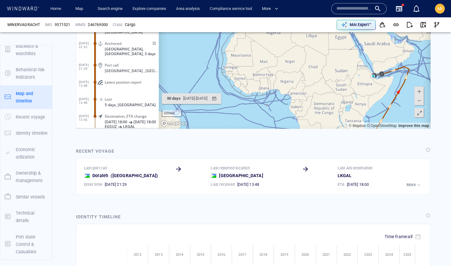
drag, startPoint x: 322, startPoint y: 84, endPoint x: 277, endPoint y: 86, distance: 44.9
click at [276, 86] on canvas "Map" at bounding box center [295, 33] width 272 height 192
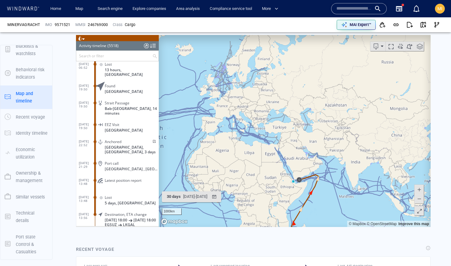
scroll to position [352, 0]
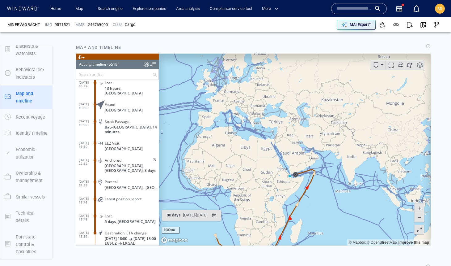
drag, startPoint x: 339, startPoint y: 158, endPoint x: 332, endPoint y: 127, distance: 31.7
click at [332, 127] on canvas "Map" at bounding box center [295, 149] width 272 height 192
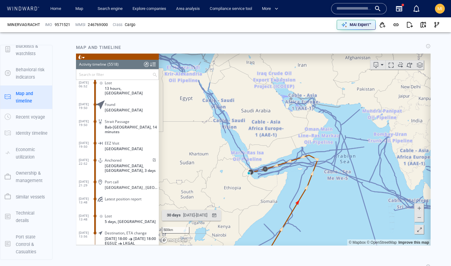
drag, startPoint x: 270, startPoint y: 173, endPoint x: 323, endPoint y: 172, distance: 53.8
click at [323, 172] on canvas "Map" at bounding box center [295, 149] width 272 height 192
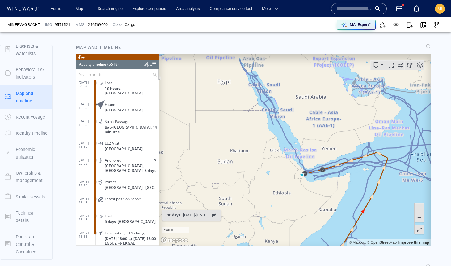
drag, startPoint x: 314, startPoint y: 171, endPoint x: 287, endPoint y: 164, distance: 27.7
click at [287, 164] on canvas "Map" at bounding box center [295, 149] width 272 height 192
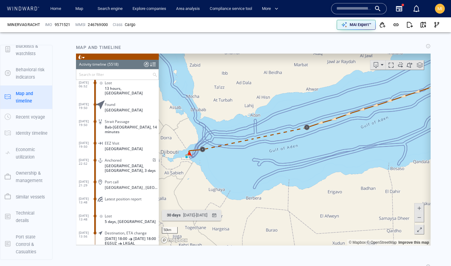
drag, startPoint x: 324, startPoint y: 132, endPoint x: 307, endPoint y: 148, distance: 23.2
click at [307, 148] on canvas "Map" at bounding box center [295, 149] width 272 height 192
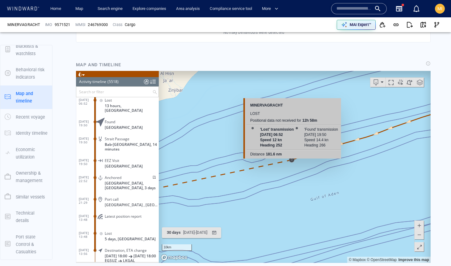
scroll to position [326, 0]
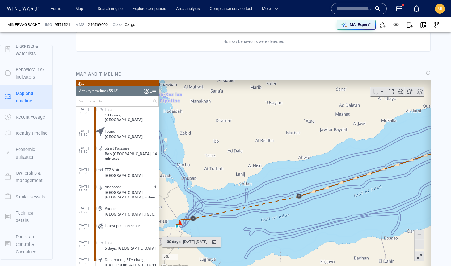
drag, startPoint x: 276, startPoint y: 218, endPoint x: 277, endPoint y: 192, distance: 26.0
click at [277, 192] on canvas "Map" at bounding box center [295, 176] width 272 height 192
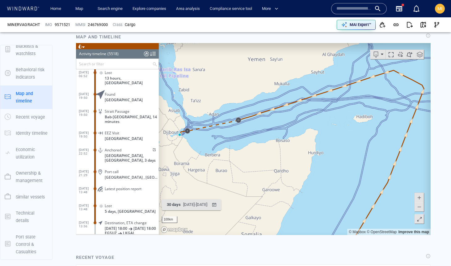
scroll to position [363, 0]
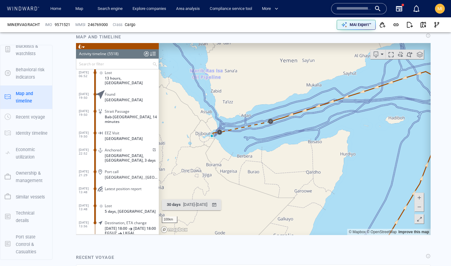
drag, startPoint x: 262, startPoint y: 172, endPoint x: 314, endPoint y: 185, distance: 53.5
click at [314, 185] on canvas "Map" at bounding box center [295, 139] width 272 height 192
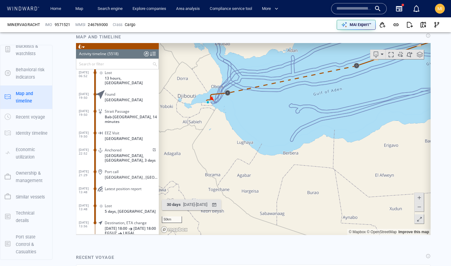
drag, startPoint x: 266, startPoint y: 143, endPoint x: 258, endPoint y: 208, distance: 65.4
click at [259, 207] on canvas "Map" at bounding box center [295, 139] width 272 height 192
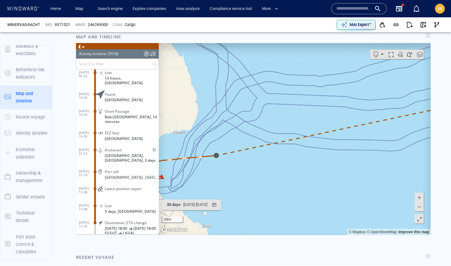
drag, startPoint x: 198, startPoint y: 160, endPoint x: 239, endPoint y: 153, distance: 42.3
click at [239, 153] on canvas "Map" at bounding box center [295, 139] width 272 height 192
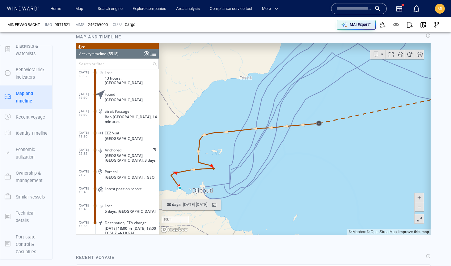
drag, startPoint x: 205, startPoint y: 178, endPoint x: 265, endPoint y: 147, distance: 66.6
click at [265, 147] on canvas "Map" at bounding box center [295, 139] width 272 height 192
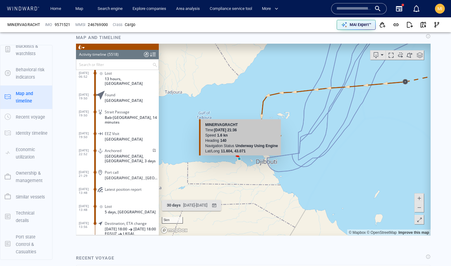
scroll to position [363, 0]
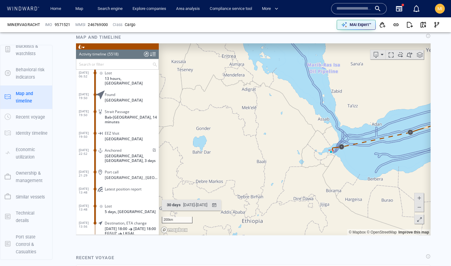
drag, startPoint x: 366, startPoint y: 151, endPoint x: 344, endPoint y: 153, distance: 22.7
click at [344, 153] on canvas "Map" at bounding box center [295, 139] width 272 height 192
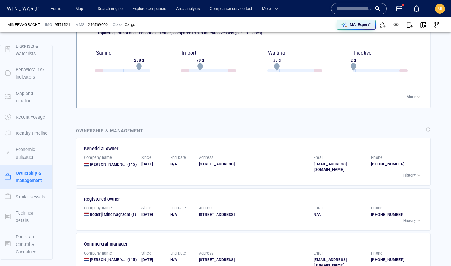
scroll to position [796, 0]
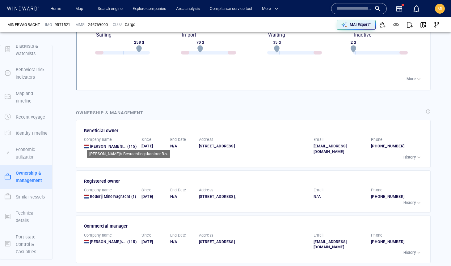
click at [111, 144] on span "[PERSON_NAME]'s Bevrachtingskantoor B.v." at bounding box center [129, 146] width 79 height 5
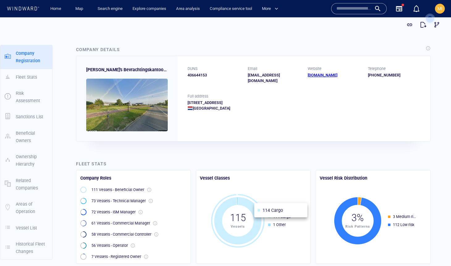
click at [254, 210] on icon at bounding box center [237, 220] width 47 height 47
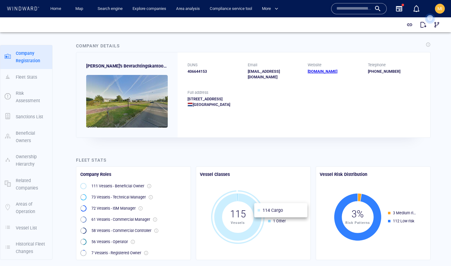
scroll to position [3, 0]
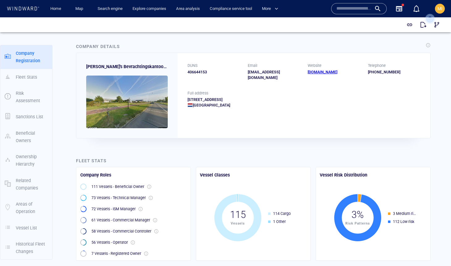
click at [109, 196] on p "73 Vessels - Technical Manager" at bounding box center [119, 198] width 54 height 6
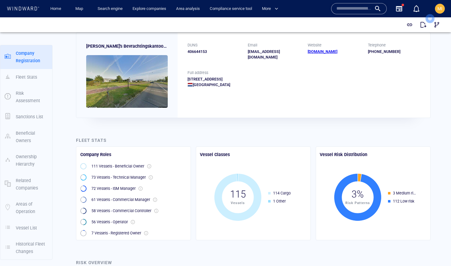
scroll to position [22, 0]
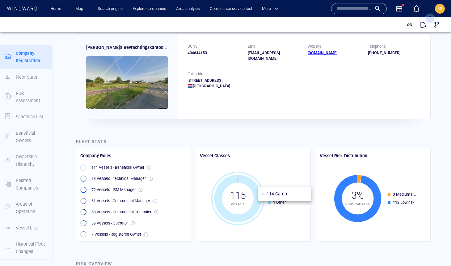
click at [258, 193] on icon at bounding box center [237, 197] width 47 height 47
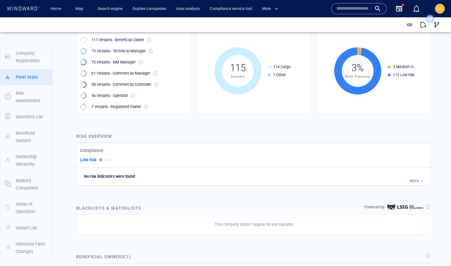
scroll to position [161, 0]
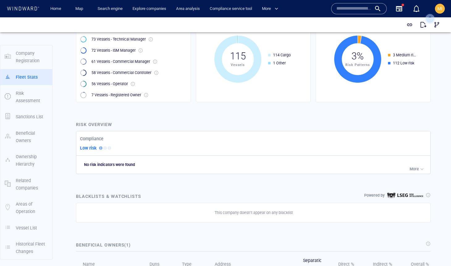
click at [28, 228] on p "Vessel List" at bounding box center [26, 227] width 21 height 7
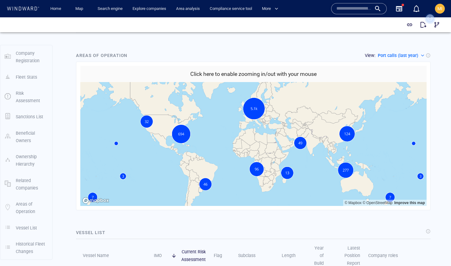
scroll to position [763, 0]
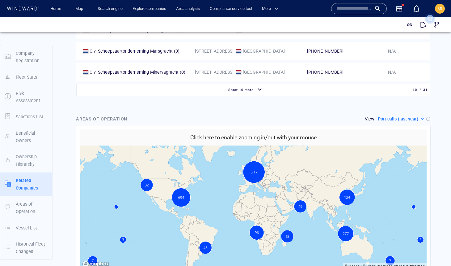
click at [345, 154] on canvas "Map" at bounding box center [253, 207] width 347 height 124
click at [333, 139] on button "Click here to enable zooming in/out with your mouse" at bounding box center [253, 137] width 347 height 16
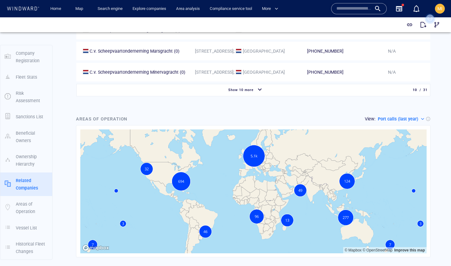
click at [423, 115] on div "Port calls (last year)" at bounding box center [402, 118] width 48 height 7
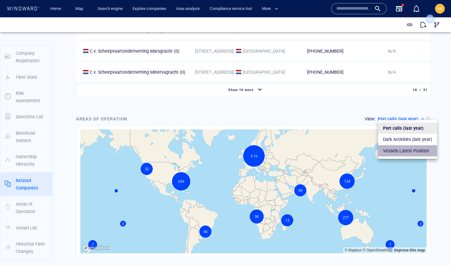
click at [406, 149] on p "Vessels Latest Position" at bounding box center [406, 150] width 46 height 7
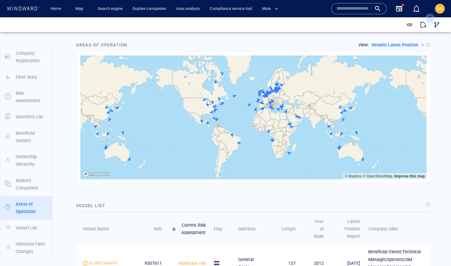
scroll to position [842, 0]
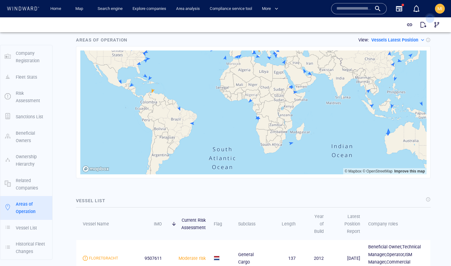
drag, startPoint x: 291, startPoint y: 110, endPoint x: 292, endPoint y: 119, distance: 9.0
click at [292, 119] on canvas "Map" at bounding box center [253, 112] width 347 height 124
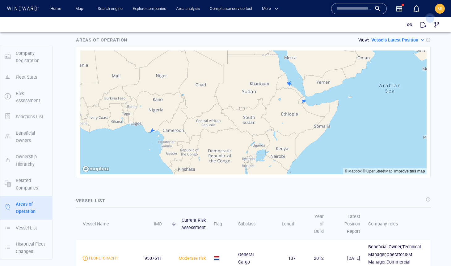
drag, startPoint x: 293, startPoint y: 85, endPoint x: 280, endPoint y: 131, distance: 47.7
click at [280, 130] on canvas "Map" at bounding box center [253, 112] width 347 height 124
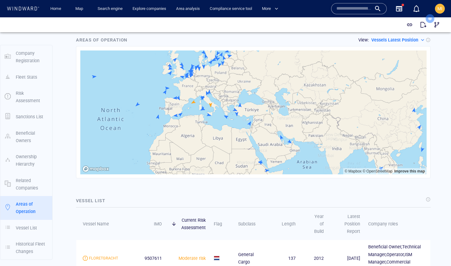
click at [260, 160] on canvas "Map" at bounding box center [253, 112] width 347 height 124
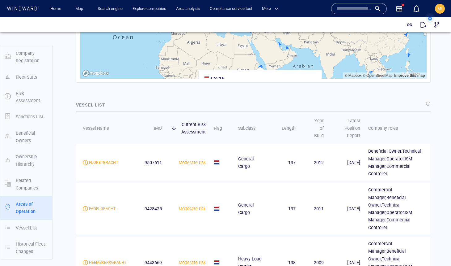
scroll to position [953, 0]
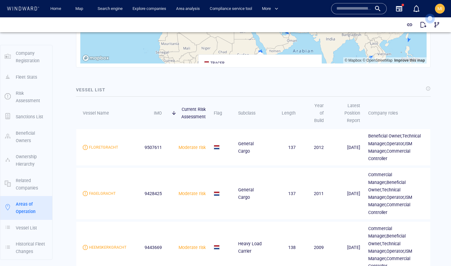
click at [428, 86] on div at bounding box center [428, 88] width 5 height 5
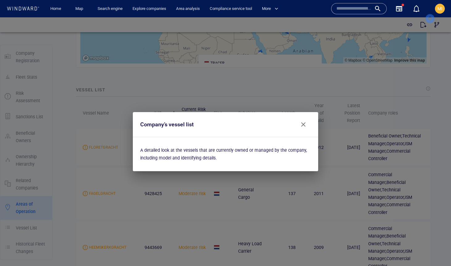
click at [303, 124] on span "Close" at bounding box center [303, 124] width 7 height 7
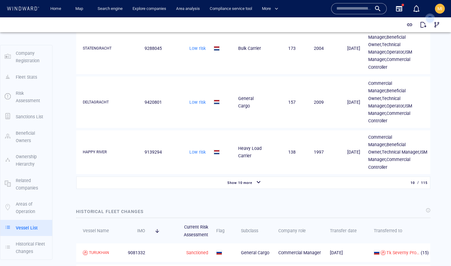
scroll to position [1386, 0]
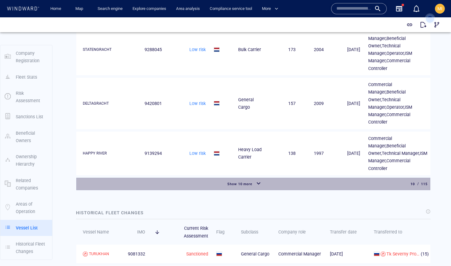
click at [245, 182] on span "Show 10 more" at bounding box center [240, 184] width 25 height 4
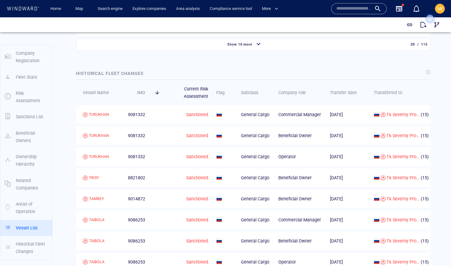
scroll to position [1748, 0]
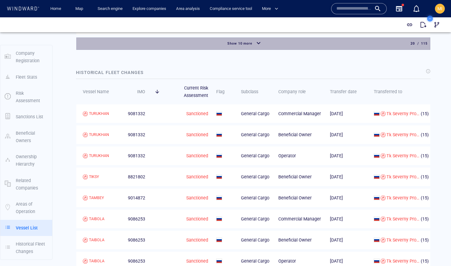
click at [240, 45] on span "Show 10 more" at bounding box center [240, 43] width 25 height 4
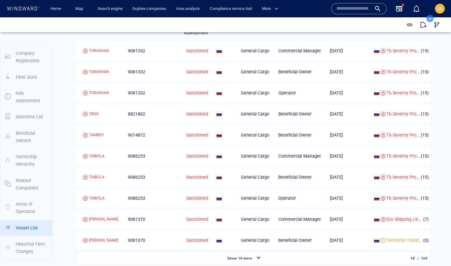
scroll to position [2192, 0]
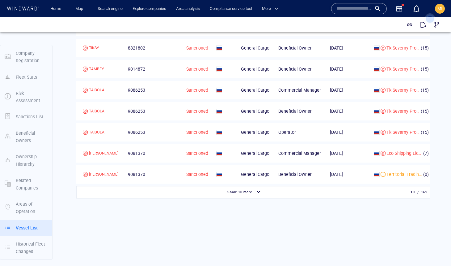
scroll to position [2554, 0]
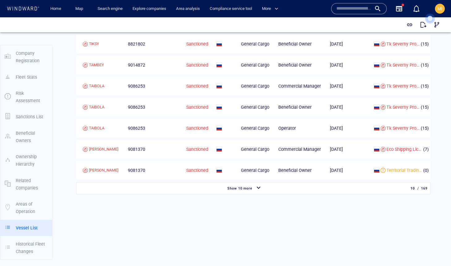
scroll to position [3613, 0]
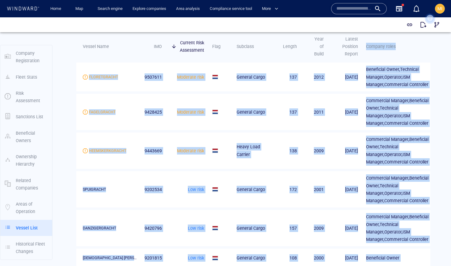
scroll to position [881, 0]
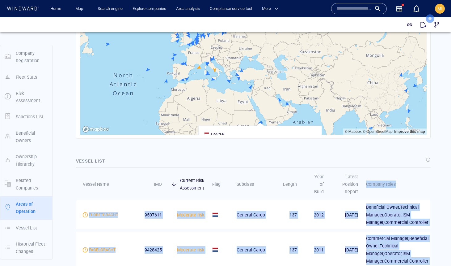
drag, startPoint x: 163, startPoint y: 154, endPoint x: 141, endPoint y: 175, distance: 31.3
copy table "Company roles FLORETGRACHT 9507611 Moderate risk General Cargo 137 2012 03/10/2…"
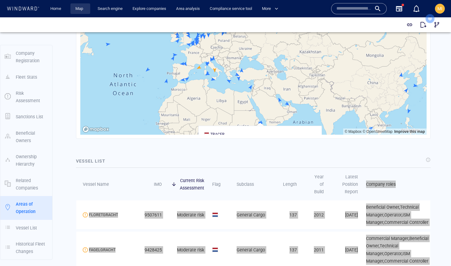
click at [75, 8] on link "Map" at bounding box center [80, 8] width 15 height 11
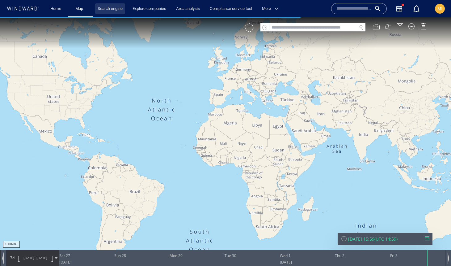
click at [115, 8] on link "Search engine" at bounding box center [110, 8] width 30 height 11
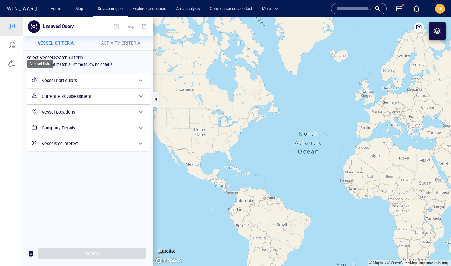
click at [11, 63] on div at bounding box center [11, 63] width 7 height 7
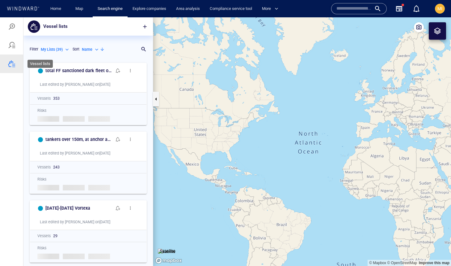
scroll to position [206, 130]
click at [144, 26] on span "button" at bounding box center [145, 26] width 6 height 6
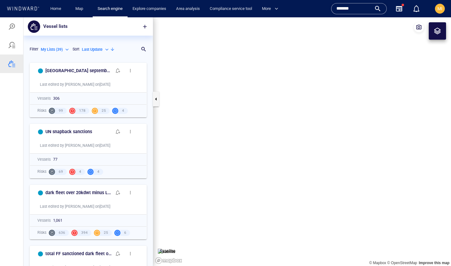
scroll to position [206, 130]
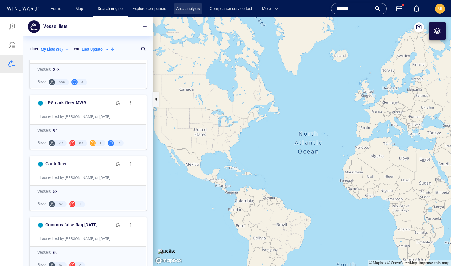
click at [190, 10] on link "Area analysis" at bounding box center [188, 8] width 29 height 11
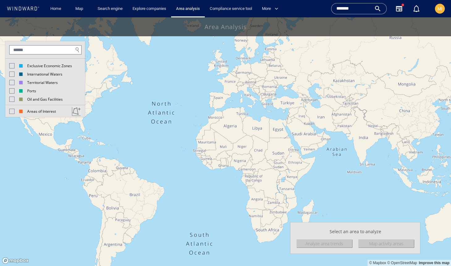
click at [12, 81] on div at bounding box center [11, 82] width 5 height 5
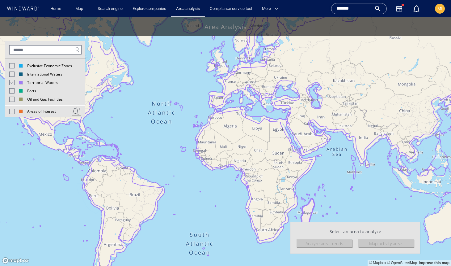
click at [321, 244] on div "Analyze area trends" at bounding box center [325, 243] width 56 height 8
click at [389, 241] on div "Map activity areas" at bounding box center [387, 243] width 56 height 8
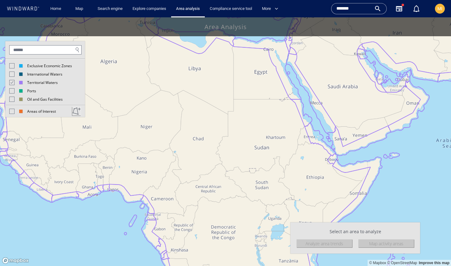
drag, startPoint x: 361, startPoint y: 132, endPoint x: 305, endPoint y: 191, distance: 81.6
click at [305, 190] on canvas "Map" at bounding box center [225, 141] width 451 height 248
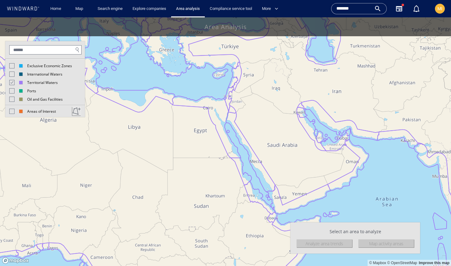
drag, startPoint x: 284, startPoint y: 184, endPoint x: 265, endPoint y: 177, distance: 20.7
click at [265, 177] on canvas "Map" at bounding box center [225, 141] width 451 height 248
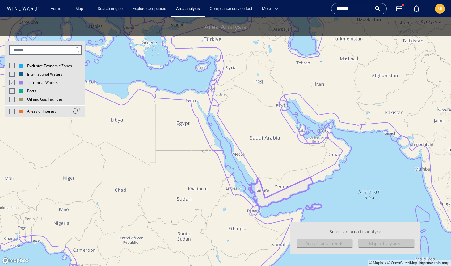
drag, startPoint x: 254, startPoint y: 187, endPoint x: 259, endPoint y: 217, distance: 30.8
click at [259, 217] on canvas "Map" at bounding box center [225, 141] width 451 height 248
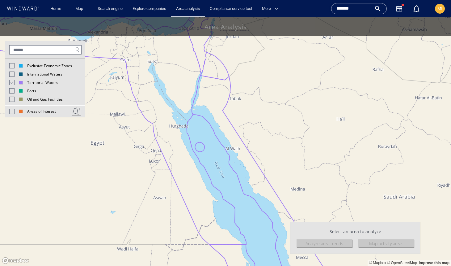
drag, startPoint x: 220, startPoint y: 155, endPoint x: 227, endPoint y: 214, distance: 58.9
click at [227, 208] on canvas "Map" at bounding box center [225, 141] width 451 height 248
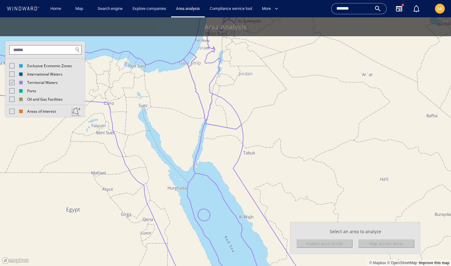
drag, startPoint x: 216, startPoint y: 176, endPoint x: 227, endPoint y: 220, distance: 44.8
click at [227, 218] on canvas "Map" at bounding box center [225, 141] width 451 height 248
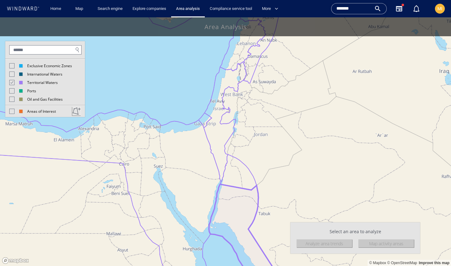
drag, startPoint x: 217, startPoint y: 162, endPoint x: 229, endPoint y: 202, distance: 41.5
click at [229, 200] on canvas "Map" at bounding box center [225, 141] width 451 height 248
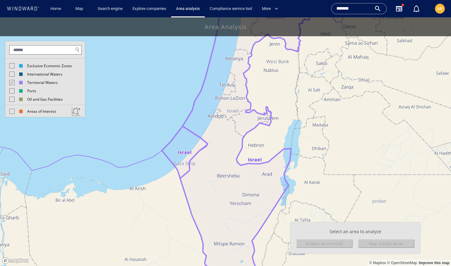
drag, startPoint x: 230, startPoint y: 162, endPoint x: 228, endPoint y: 217, distance: 55.1
click at [230, 212] on canvas "Map" at bounding box center [225, 141] width 451 height 248
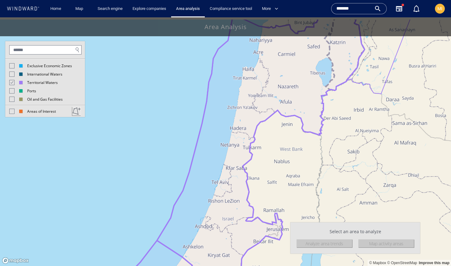
drag, startPoint x: 240, startPoint y: 124, endPoint x: 224, endPoint y: 206, distance: 83.2
click at [224, 204] on canvas "Map" at bounding box center [225, 141] width 451 height 248
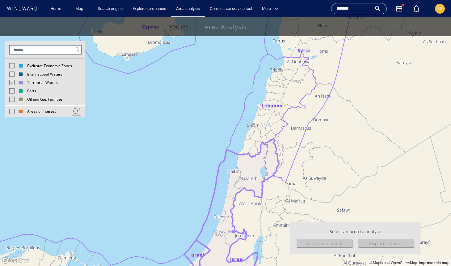
drag, startPoint x: 237, startPoint y: 173, endPoint x: 251, endPoint y: 128, distance: 47.7
click at [249, 130] on canvas "Map" at bounding box center [225, 141] width 451 height 248
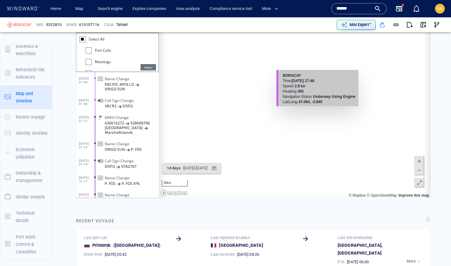
scroll to position [27, 0]
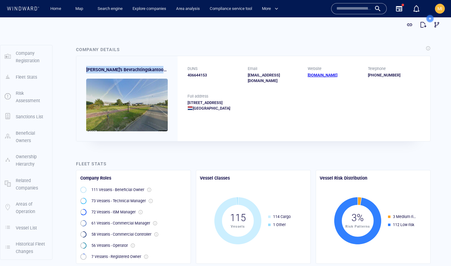
drag, startPoint x: 160, startPoint y: 69, endPoint x: 86, endPoint y: 71, distance: 73.9
click at [86, 71] on div "[PERSON_NAME]'s Bevrachtingskantoor B.v." at bounding box center [126, 98] width 101 height 85
copy span "[PERSON_NAME]'s Bevrachtingskantoor B.v."
